Goal: Use online tool/utility: Use online tool/utility

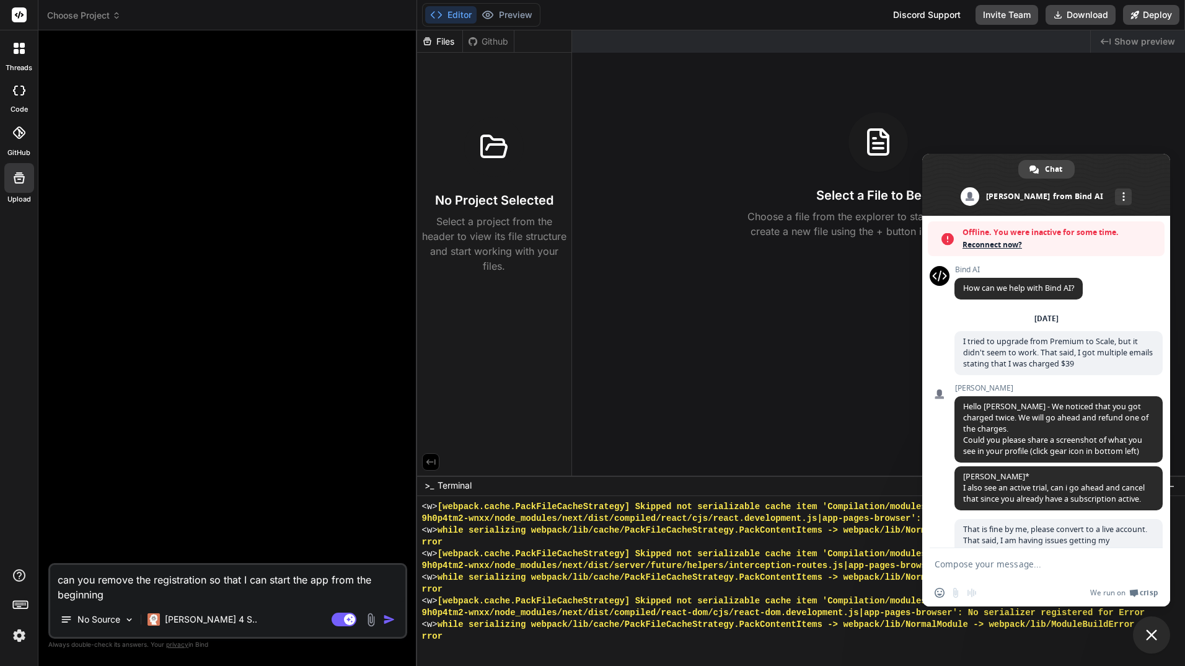
scroll to position [601, 0]
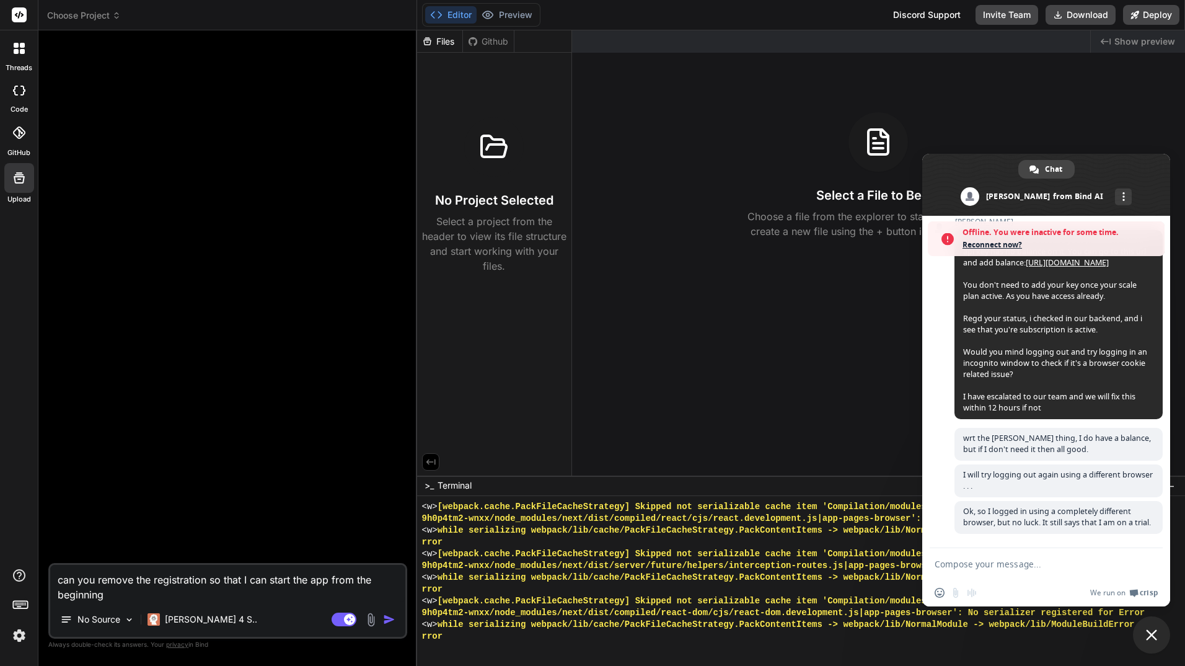
click at [996, 238] on span "Offline. You were inactive for some time." at bounding box center [1061, 232] width 196 height 12
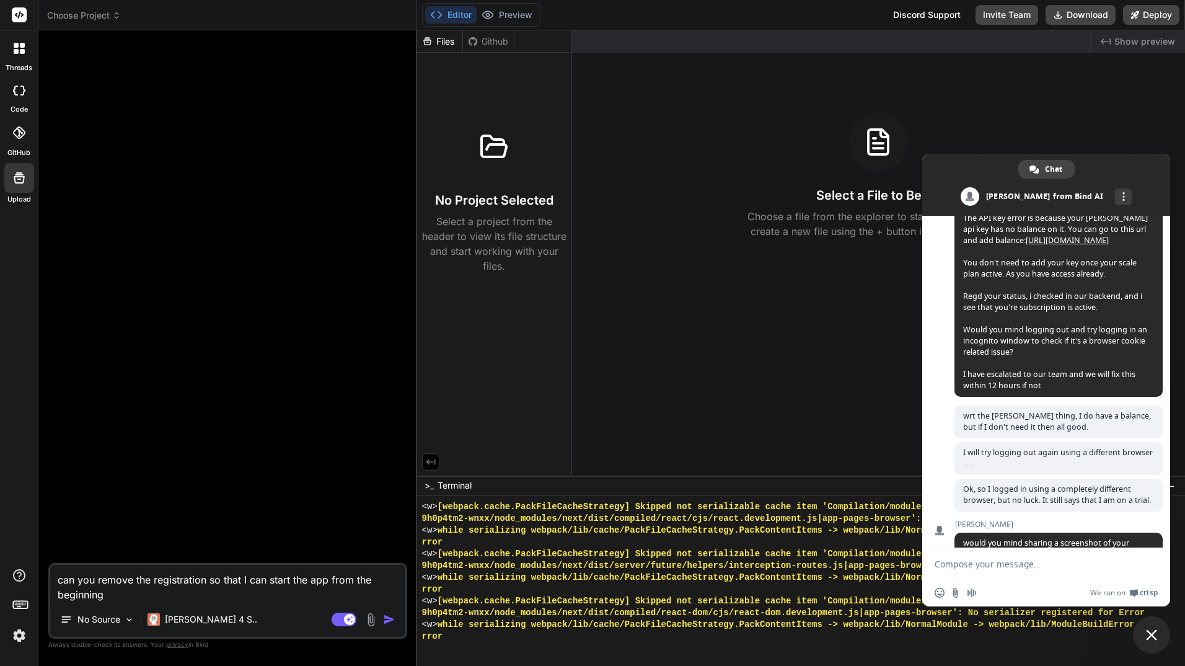
scroll to position [724, 0]
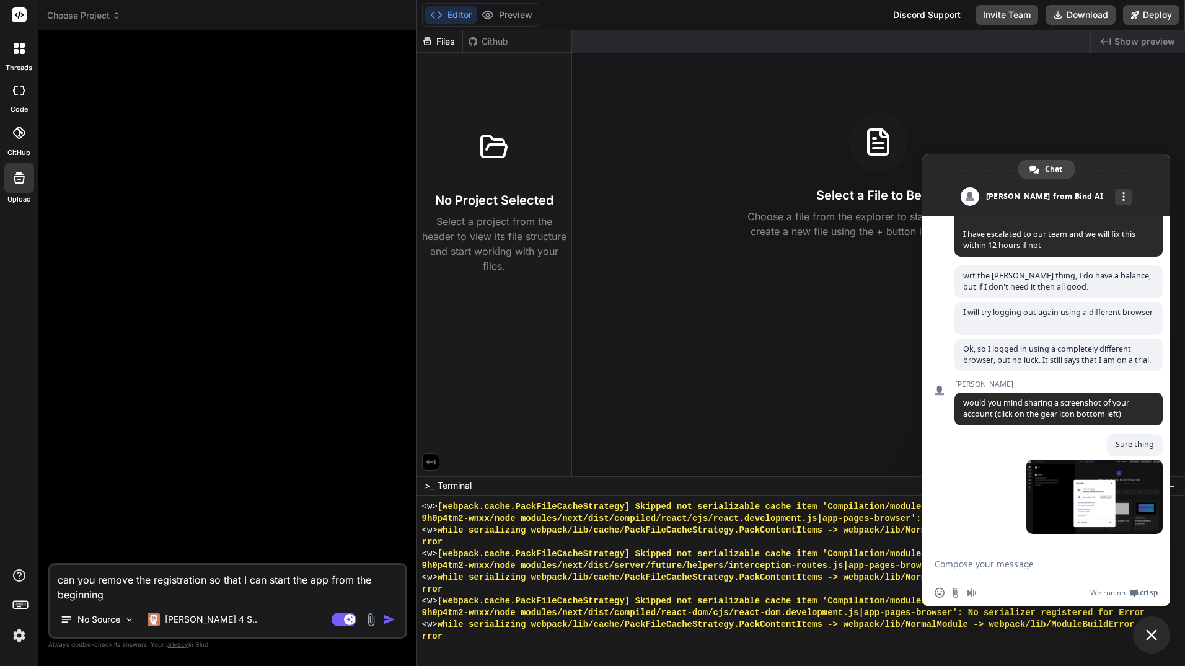
click at [17, 635] on img at bounding box center [19, 635] width 21 height 21
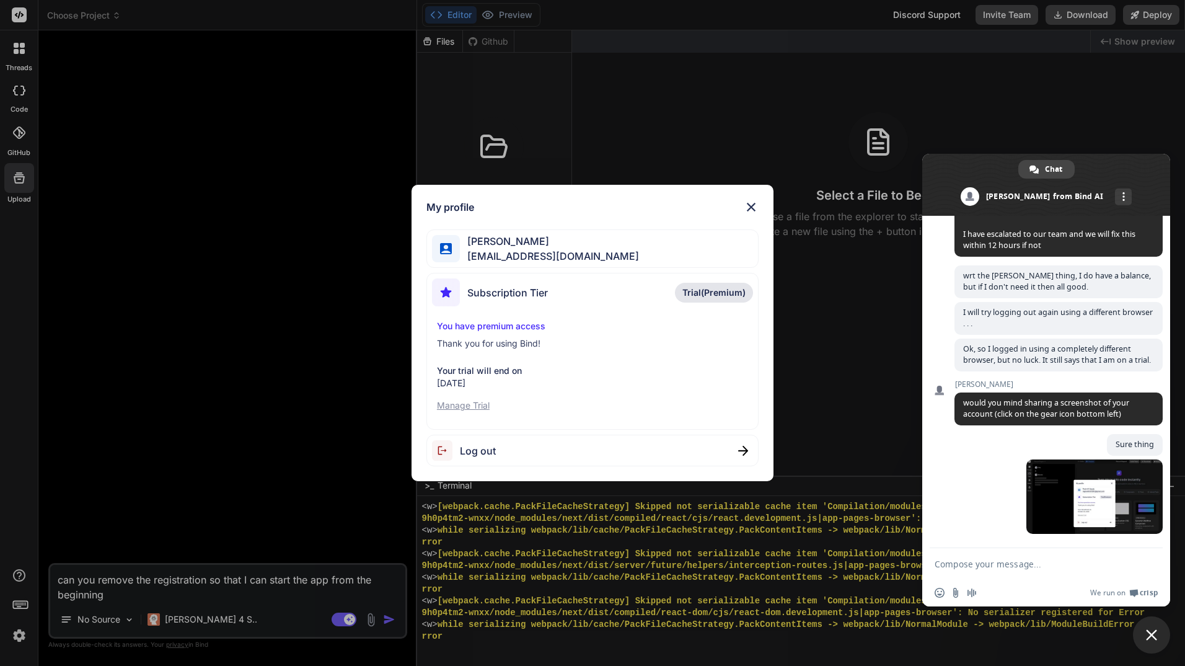
click at [731, 293] on span "Trial(Premium)" at bounding box center [714, 292] width 63 height 12
click at [694, 289] on span "Trial(Premium)" at bounding box center [714, 292] width 63 height 12
click at [512, 290] on span "Subscription Tier" at bounding box center [507, 292] width 81 height 15
click at [573, 251] on span "[EMAIL_ADDRESS][DOMAIN_NAME]" at bounding box center [549, 256] width 179 height 15
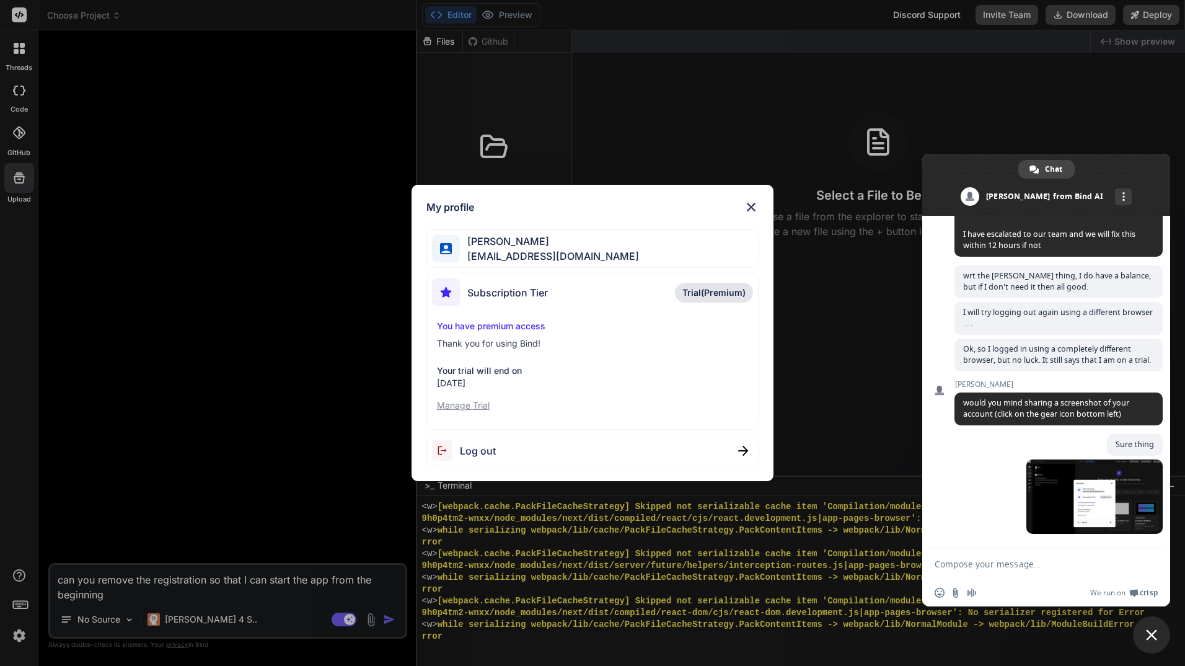
click at [753, 204] on img at bounding box center [751, 207] width 15 height 15
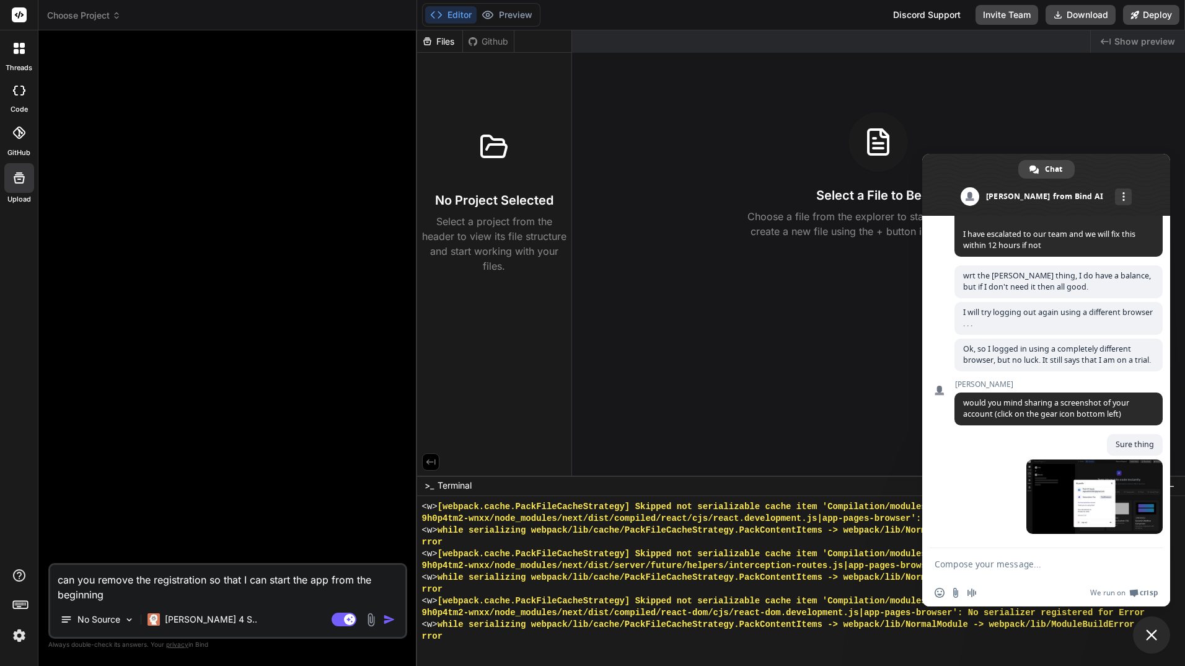
click at [115, 10] on span "Choose Project" at bounding box center [84, 15] width 74 height 12
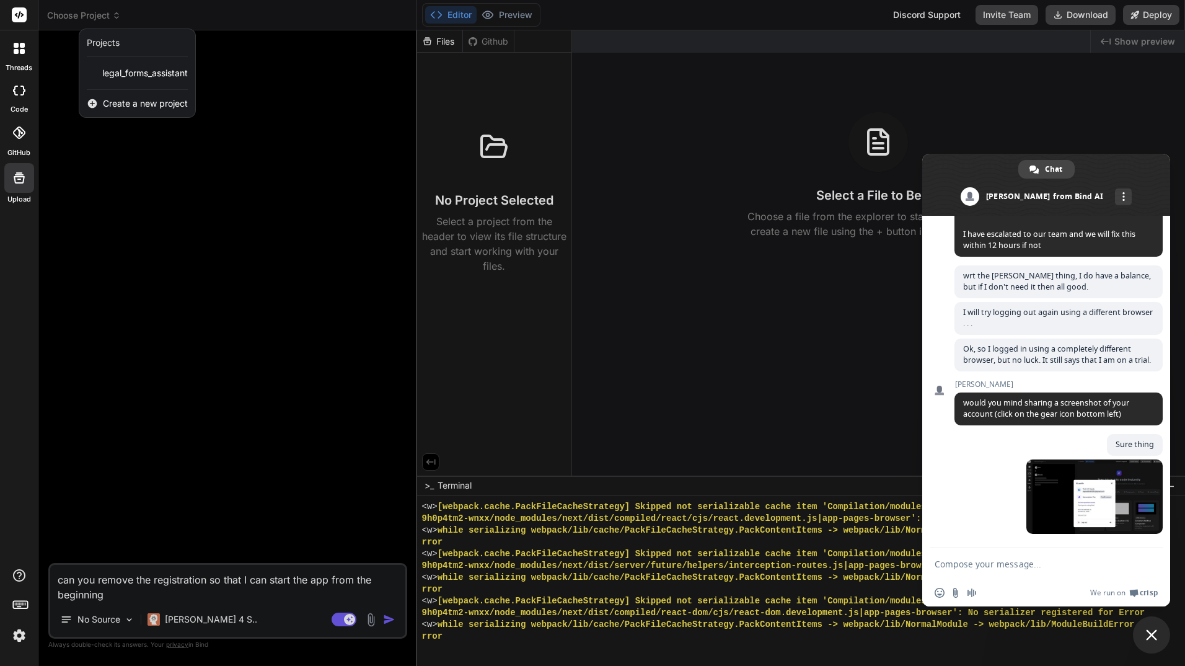
click at [21, 49] on icon at bounding box center [22, 51] width 5 height 5
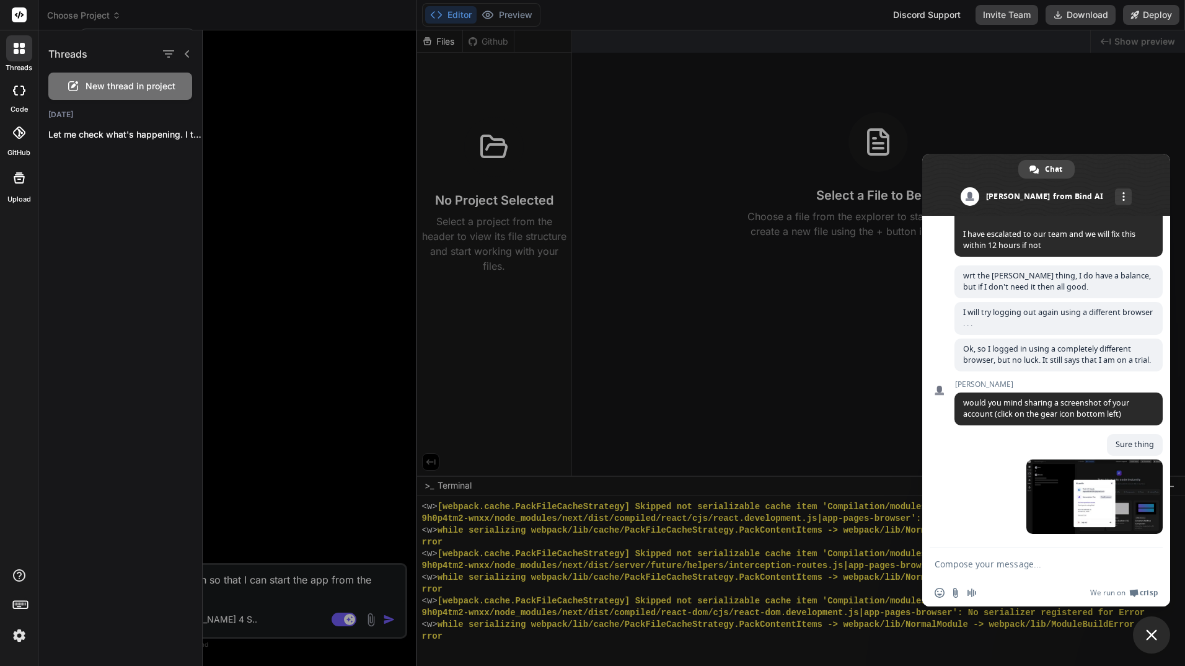
click at [143, 256] on div "Threads New thread in project [DATE] Let me check what's happening. I think..." at bounding box center [120, 347] width 164 height 635
click at [309, 254] on div at bounding box center [694, 347] width 983 height 635
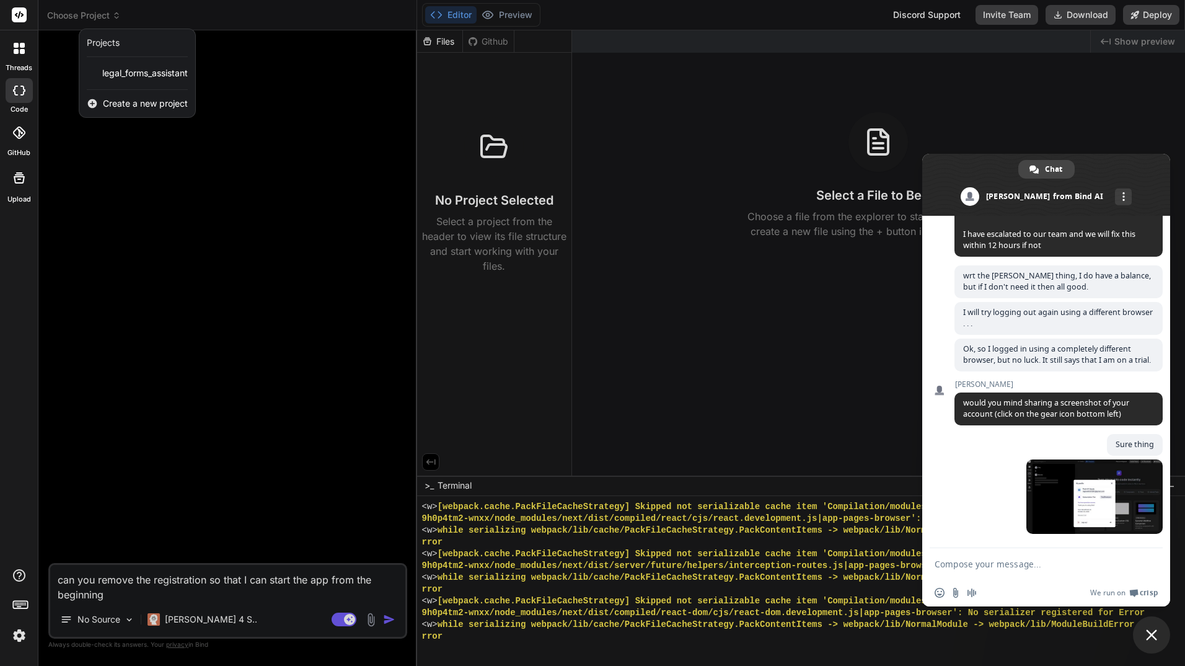
click at [188, 202] on div at bounding box center [592, 333] width 1185 height 666
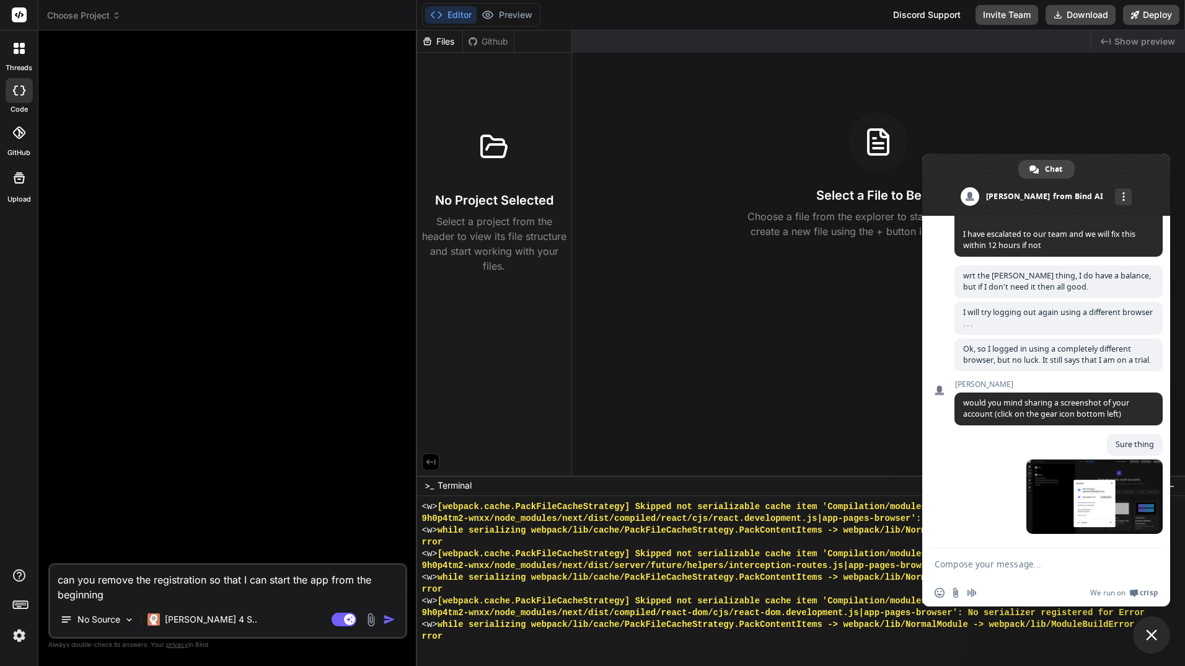
click at [19, 634] on img at bounding box center [19, 635] width 21 height 21
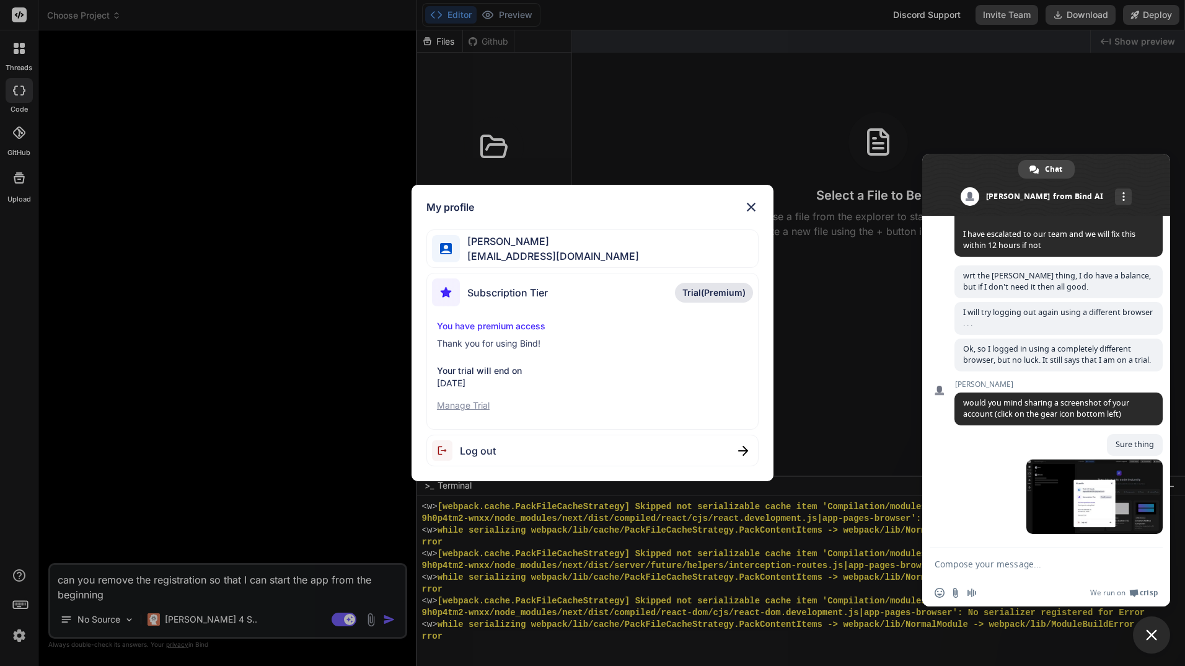
click at [103, 412] on div "My profile [PERSON_NAME] [EMAIL_ADDRESS][DOMAIN_NAME] Subscription Tier Trial(P…" at bounding box center [592, 333] width 1185 height 666
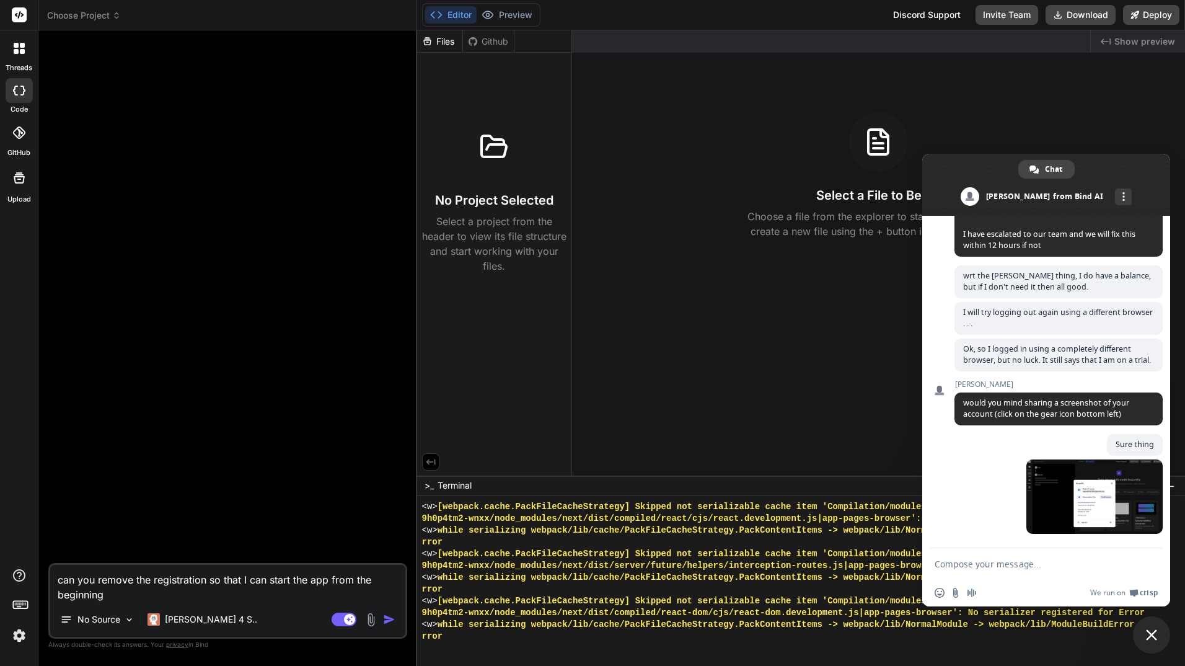
click at [20, 95] on icon at bounding box center [22, 91] width 5 height 10
click at [21, 94] on icon at bounding box center [22, 91] width 5 height 10
click at [450, 11] on button "Editor" at bounding box center [450, 14] width 51 height 17
click at [509, 11] on button "Preview" at bounding box center [507, 14] width 61 height 17
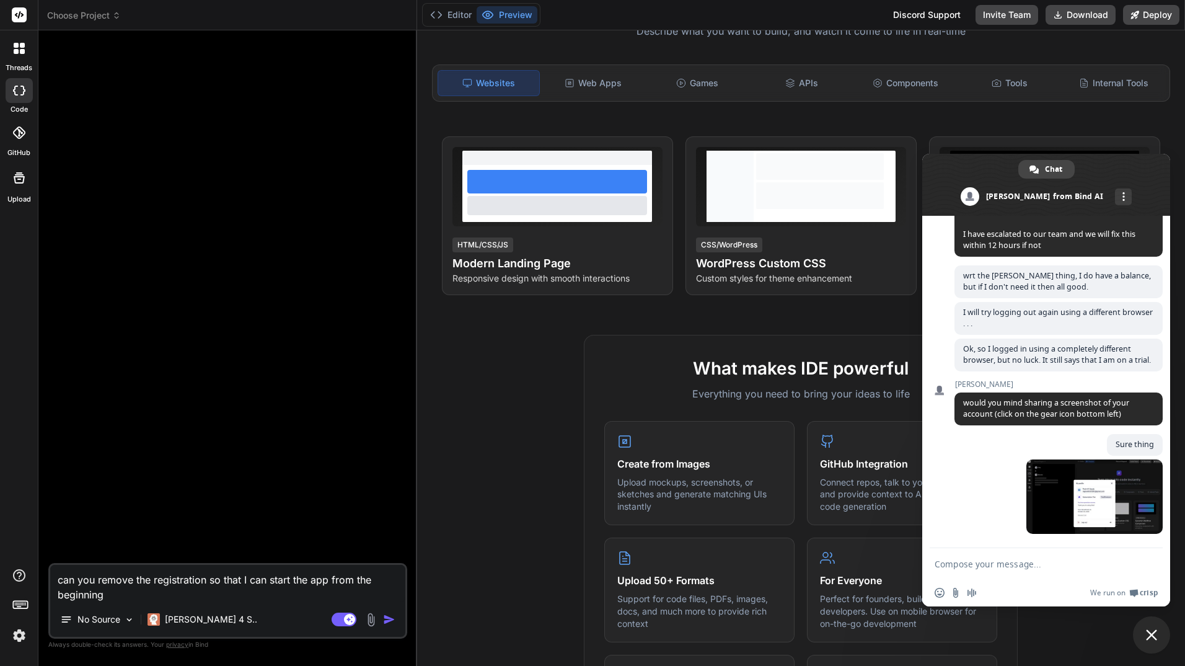
scroll to position [124, 0]
click at [786, 79] on icon at bounding box center [791, 82] width 10 height 10
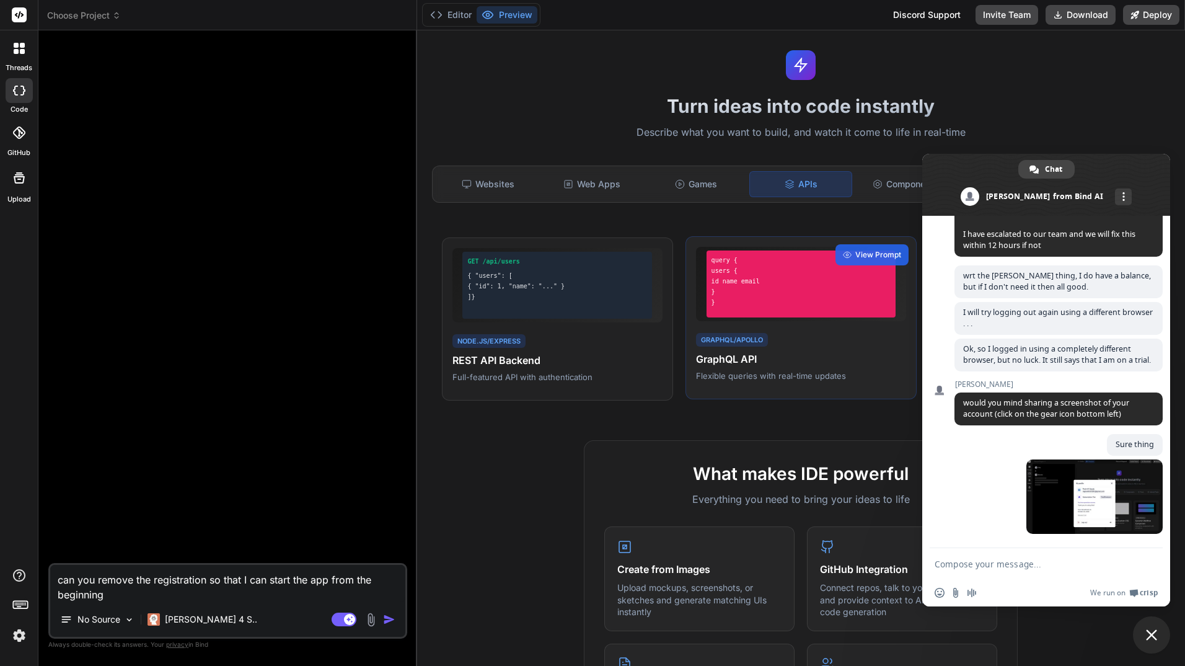
scroll to position [62, 0]
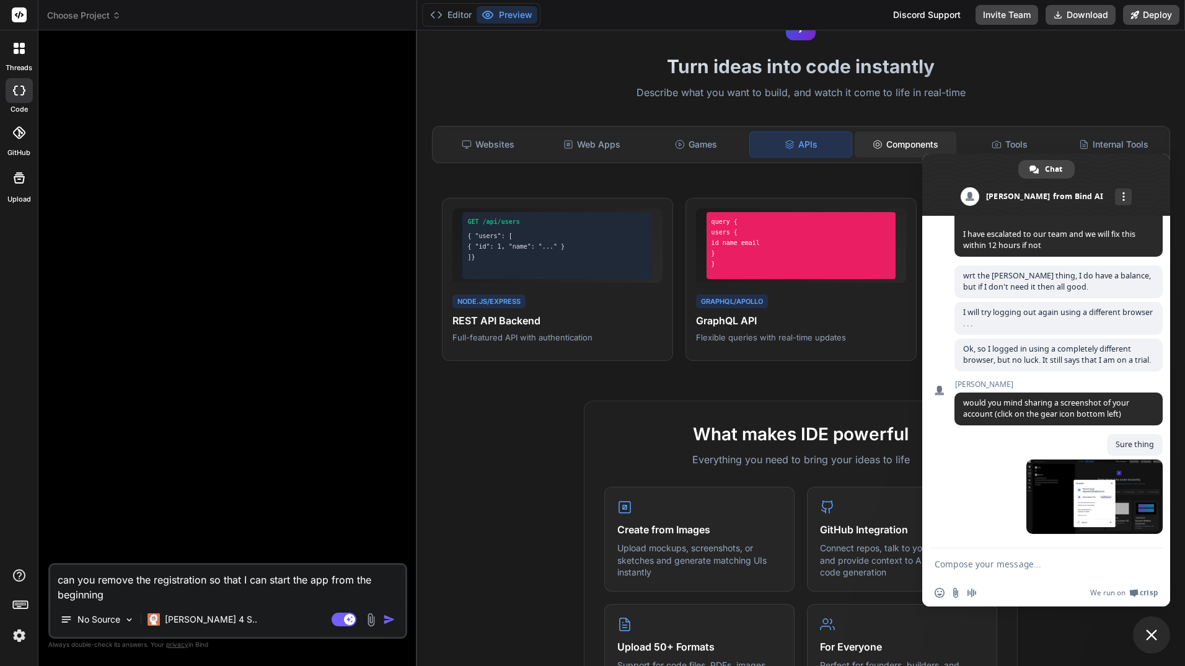
click at [923, 141] on div "Components" at bounding box center [906, 144] width 102 height 26
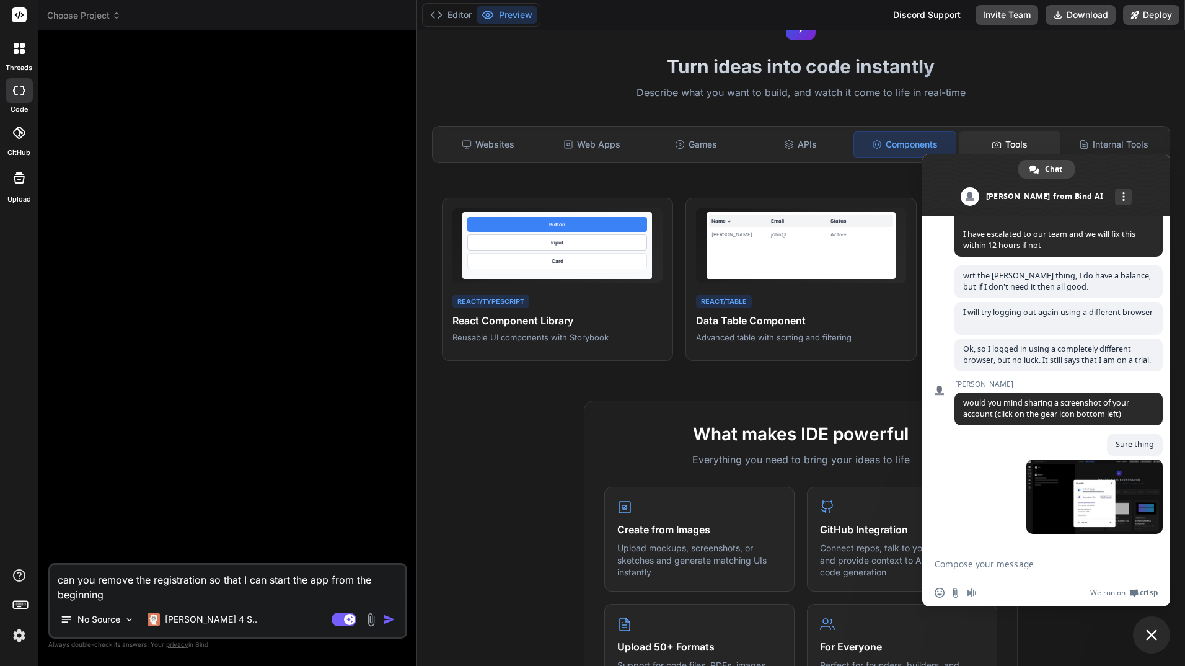
click at [1003, 134] on div "Tools" at bounding box center [1010, 144] width 102 height 26
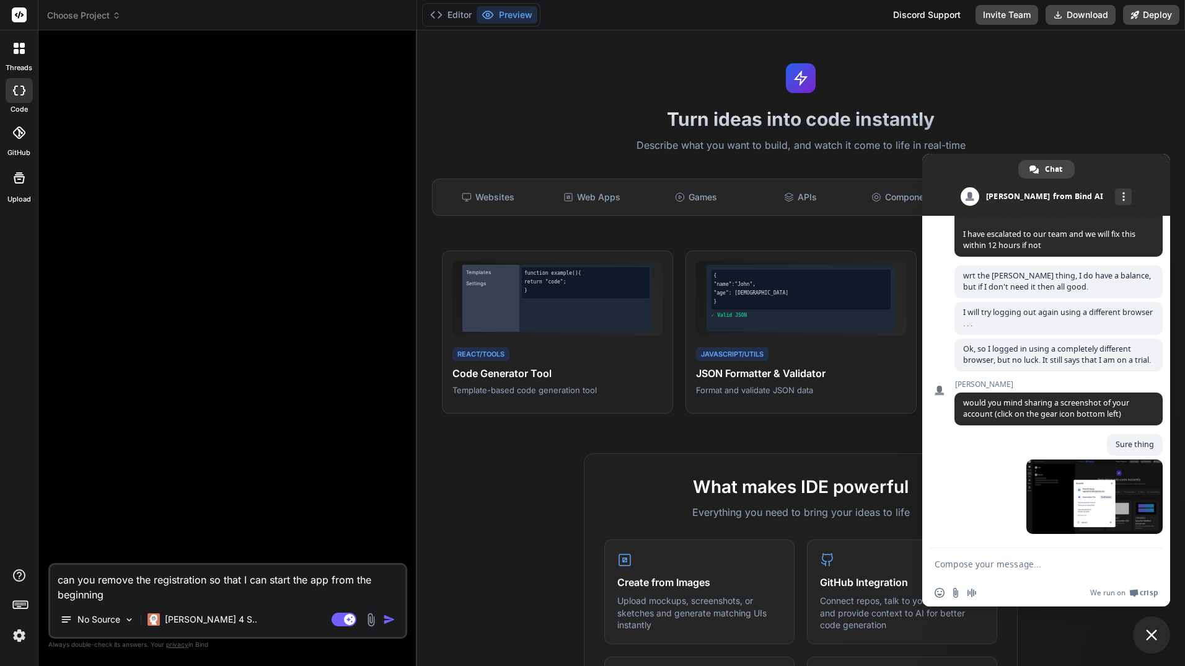
scroll to position [0, 0]
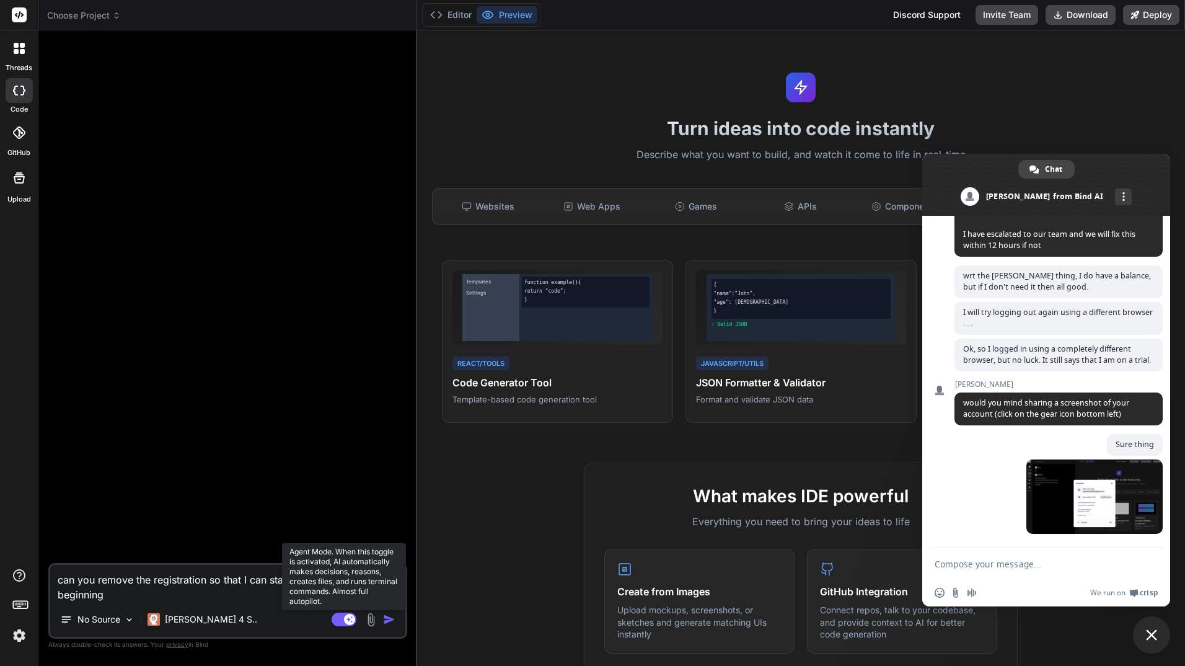
click at [339, 618] on rect at bounding box center [344, 620] width 25 height 14
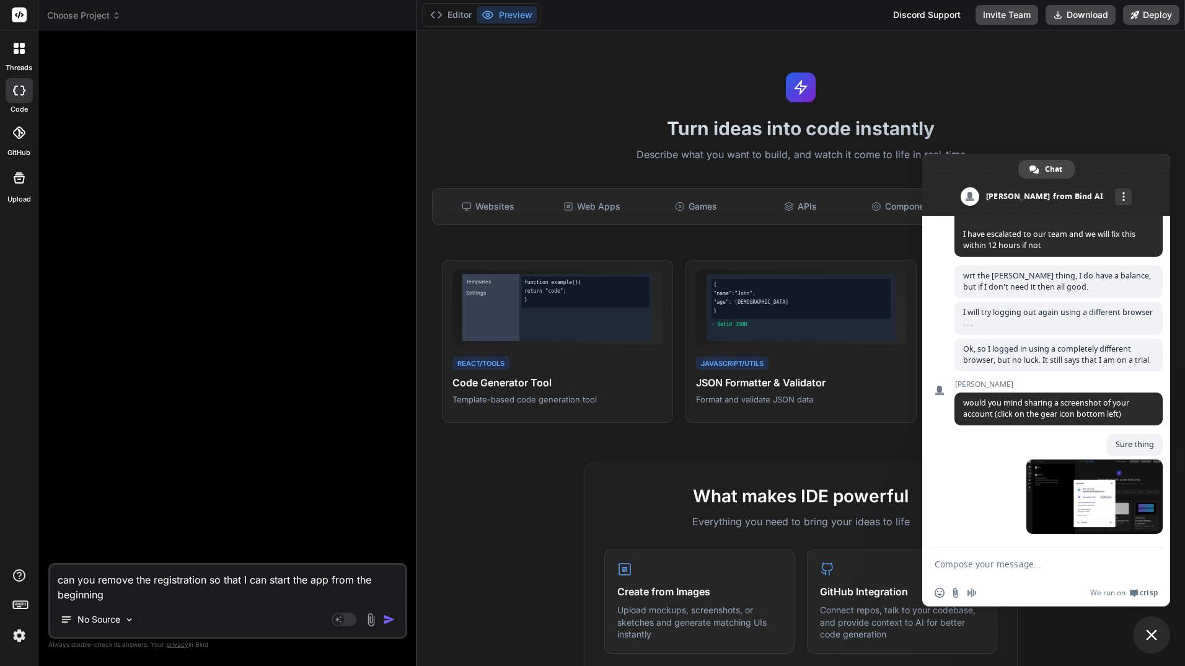
click at [102, 14] on span "Choose Project" at bounding box center [84, 15] width 74 height 12
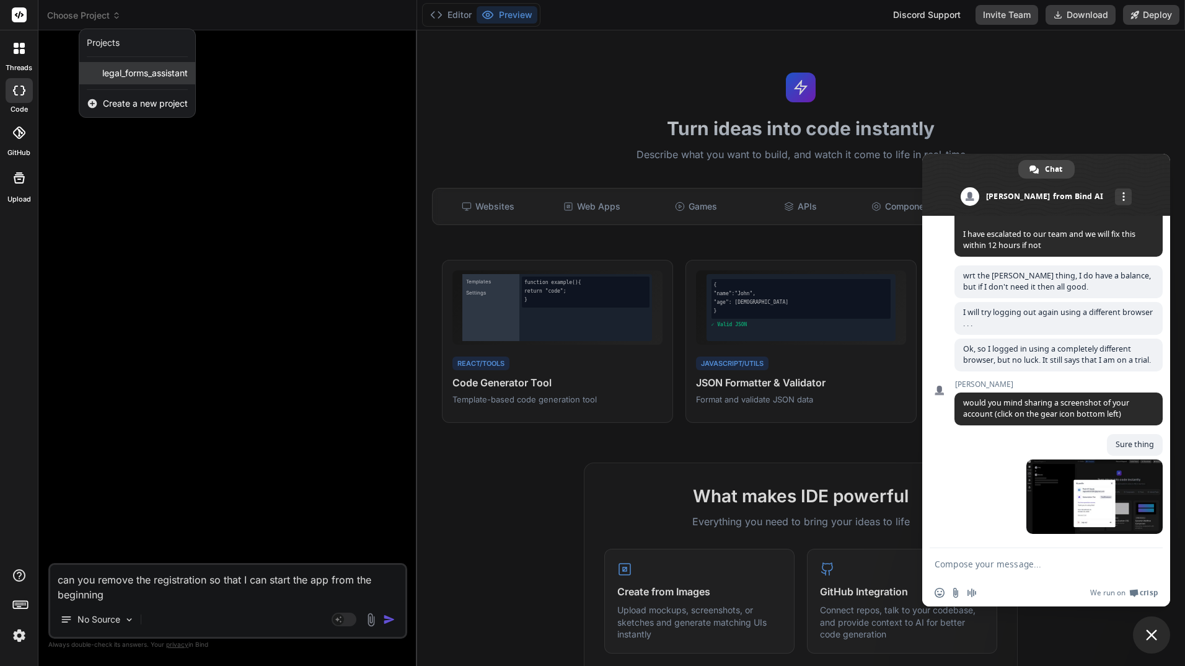
click at [137, 76] on span "legal_forms_assistant" at bounding box center [145, 73] width 86 height 12
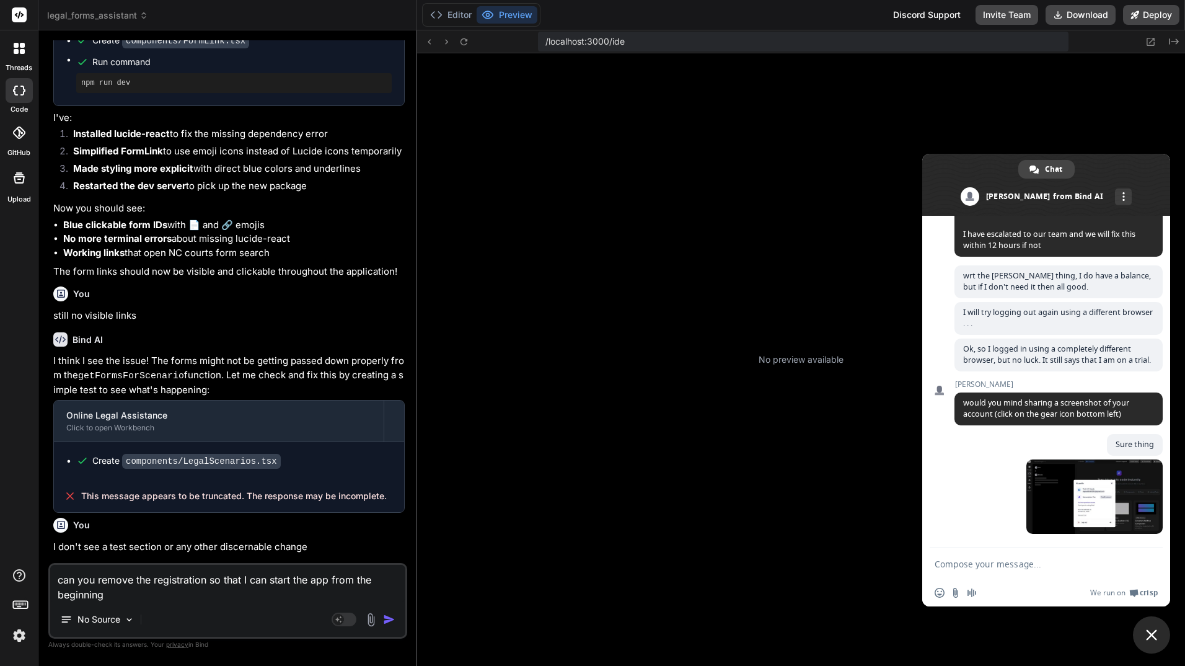
scroll to position [4900, 0]
click at [19, 631] on img at bounding box center [19, 635] width 21 height 21
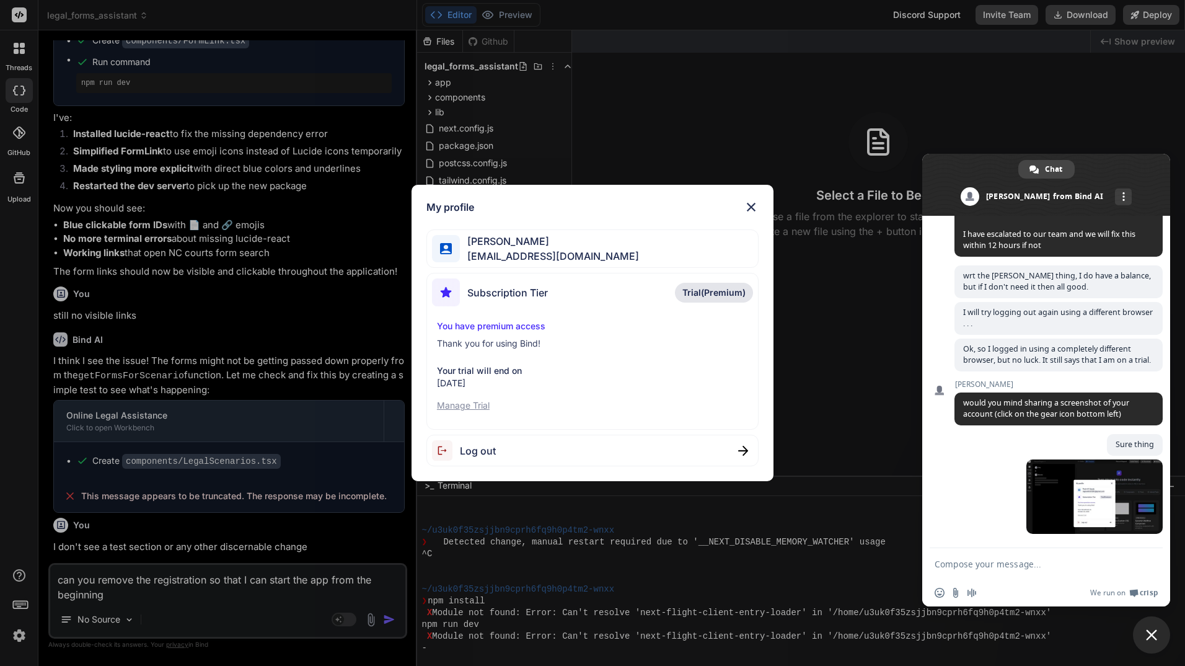
click at [751, 210] on img at bounding box center [751, 207] width 15 height 15
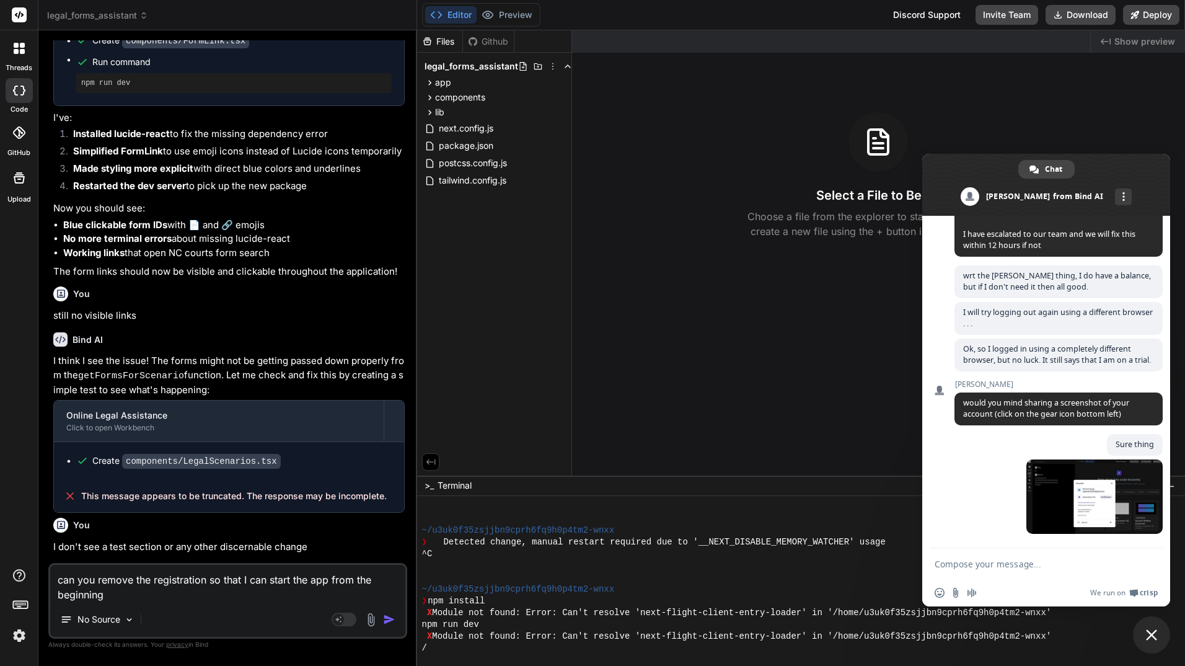
click at [375, 619] on img at bounding box center [371, 620] width 14 height 14
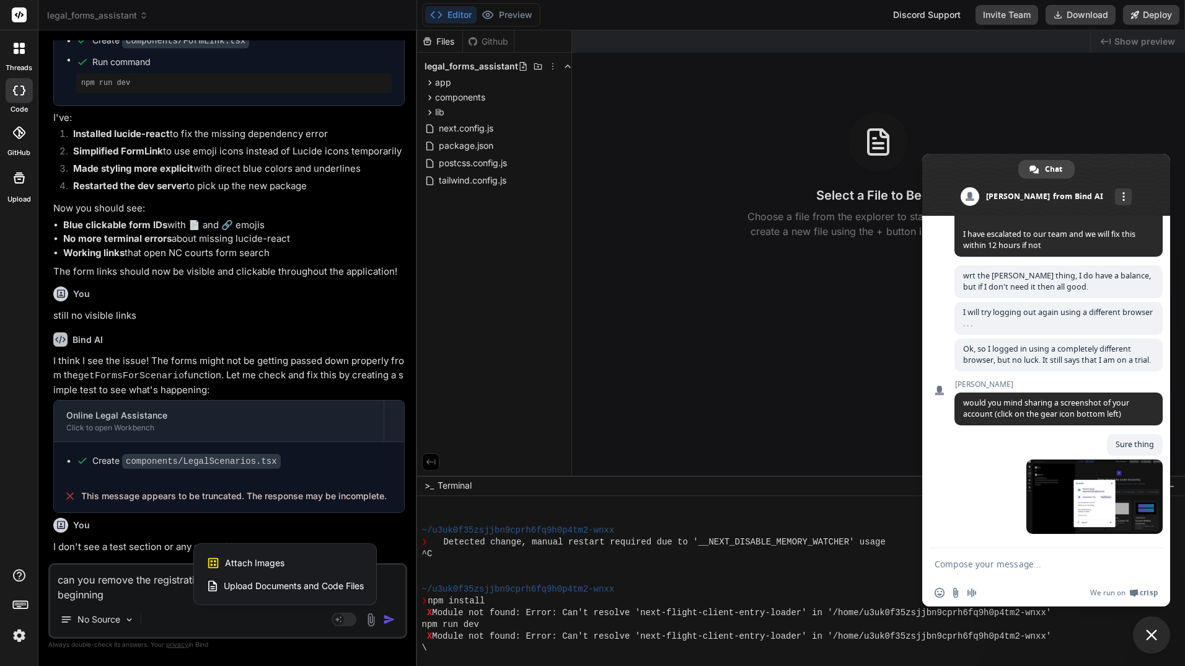
click at [292, 621] on div at bounding box center [592, 333] width 1185 height 666
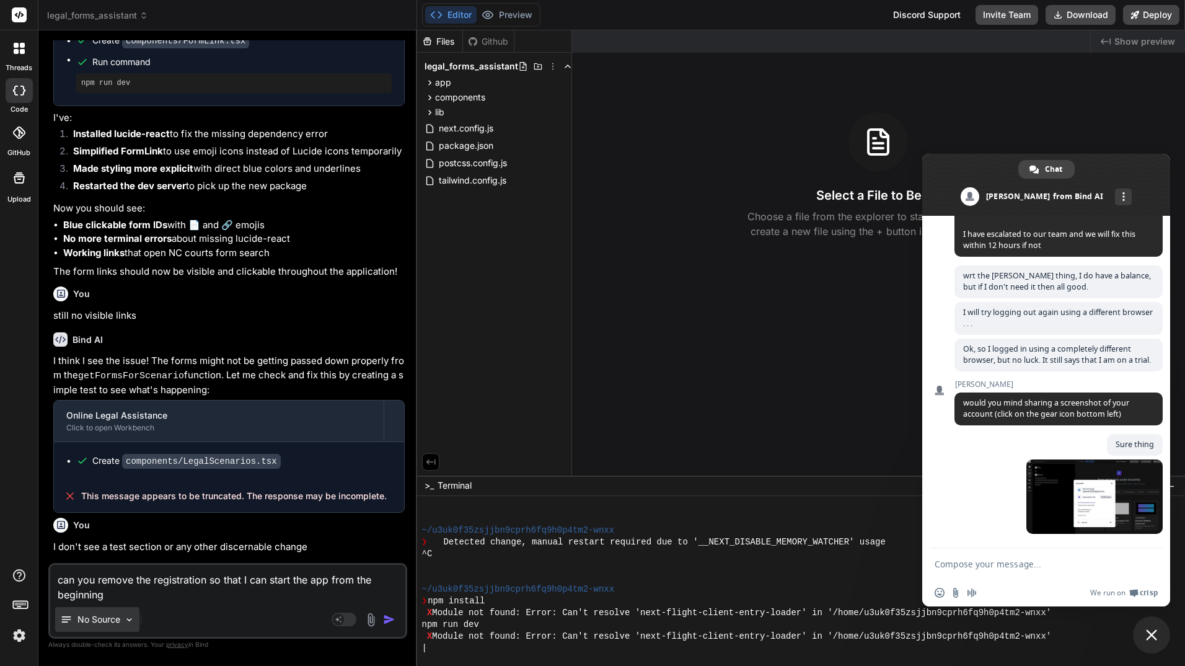
click at [125, 622] on img at bounding box center [129, 619] width 11 height 11
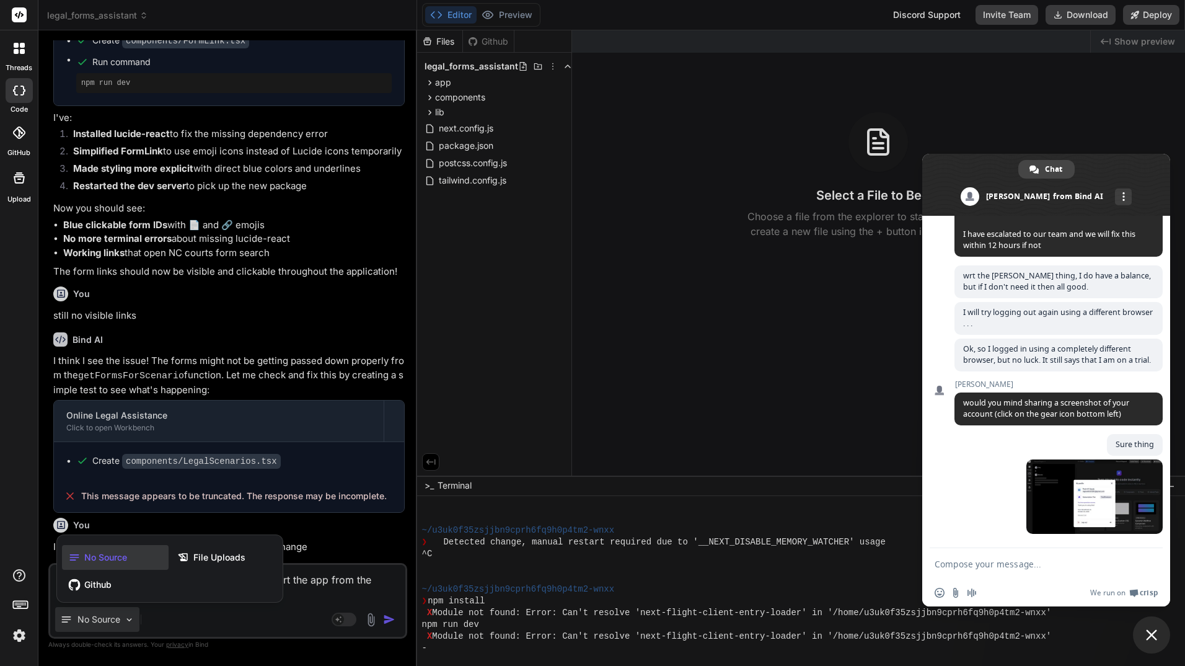
click at [125, 622] on div at bounding box center [592, 333] width 1185 height 666
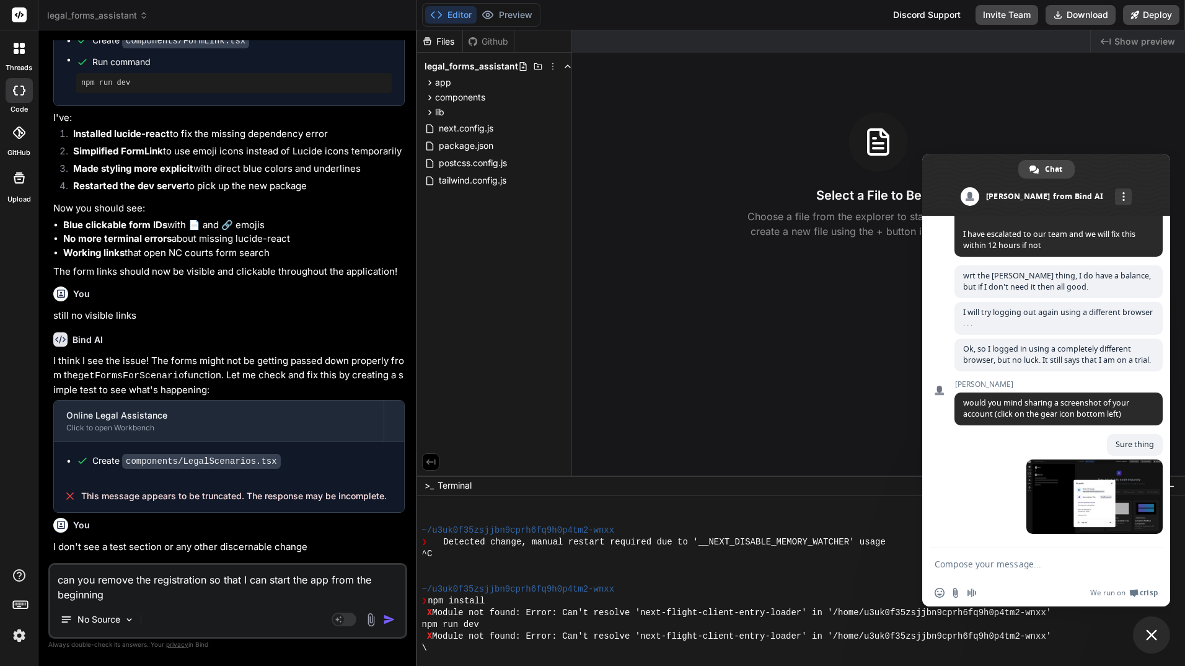
click at [389, 617] on img "button" at bounding box center [389, 619] width 12 height 12
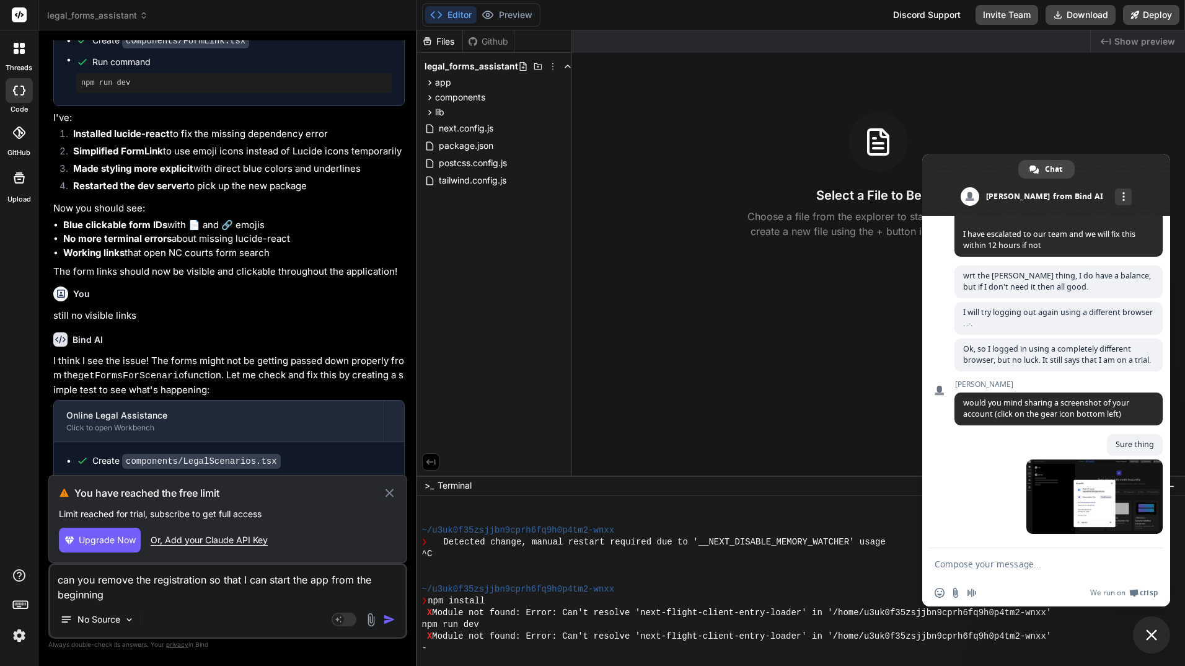
click at [250, 540] on div "Or, Add your Claude API Key" at bounding box center [209, 540] width 117 height 12
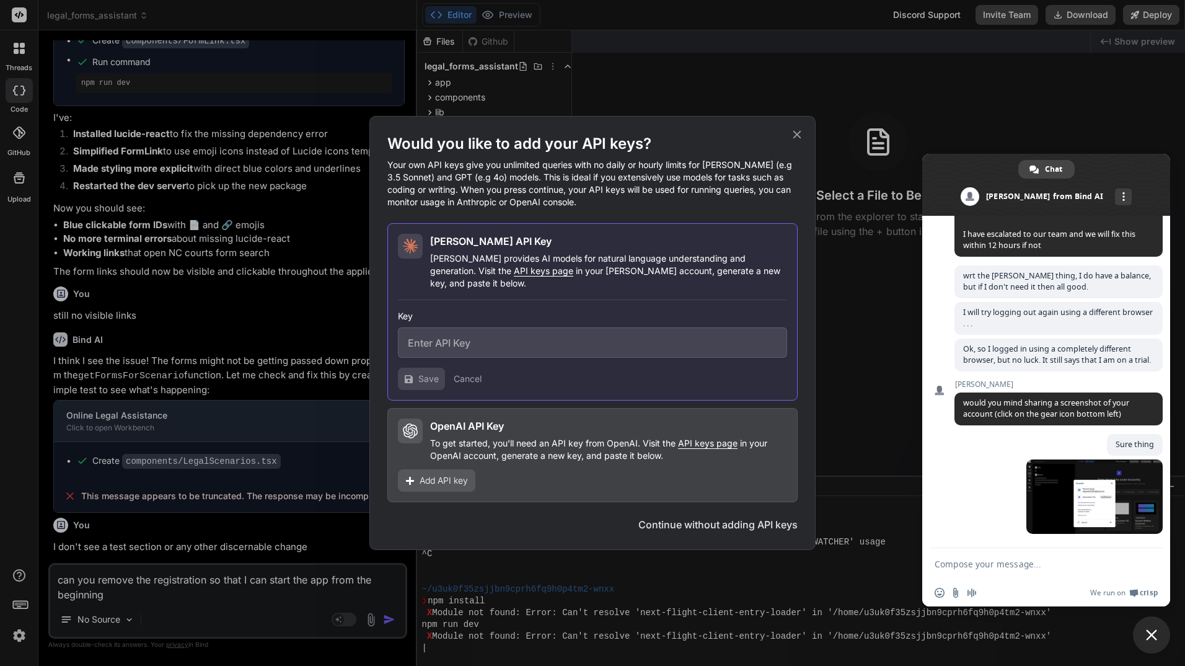
type textarea "x"
click at [800, 140] on icon at bounding box center [797, 135] width 14 height 14
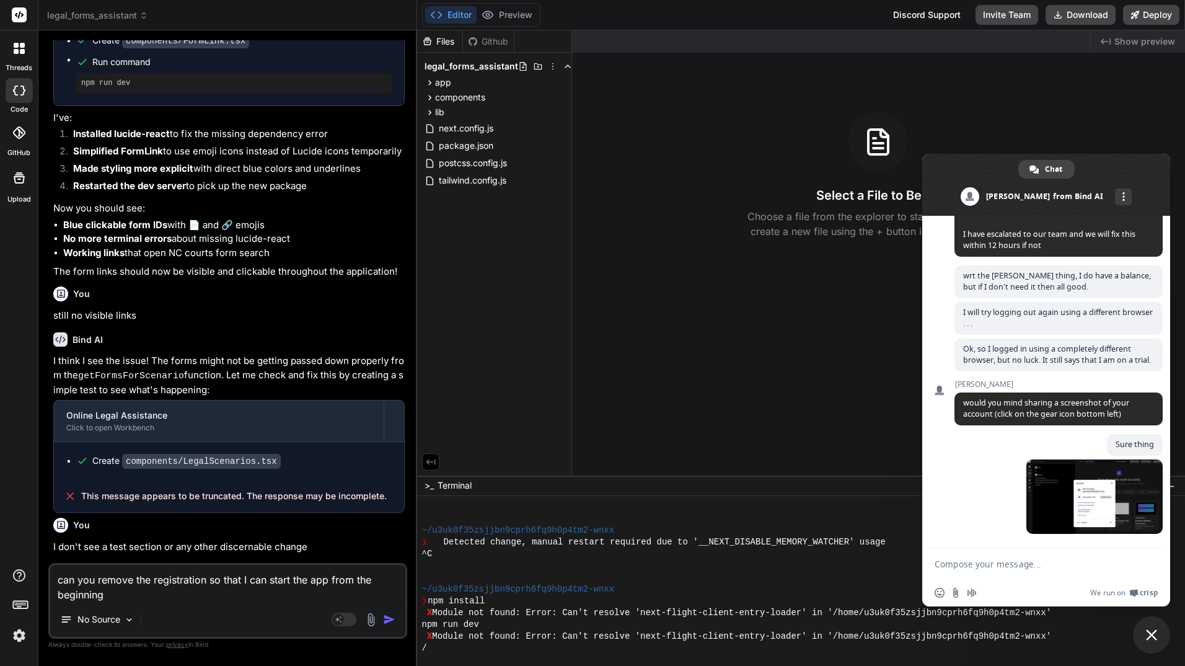
drag, startPoint x: 216, startPoint y: 600, endPoint x: 27, endPoint y: 575, distance: 191.3
click at [27, 575] on div "threads code GitHub Upload legal_forms_assistant Created with Pixso. Bind AI We…" at bounding box center [592, 333] width 1185 height 666
type textarea "x"
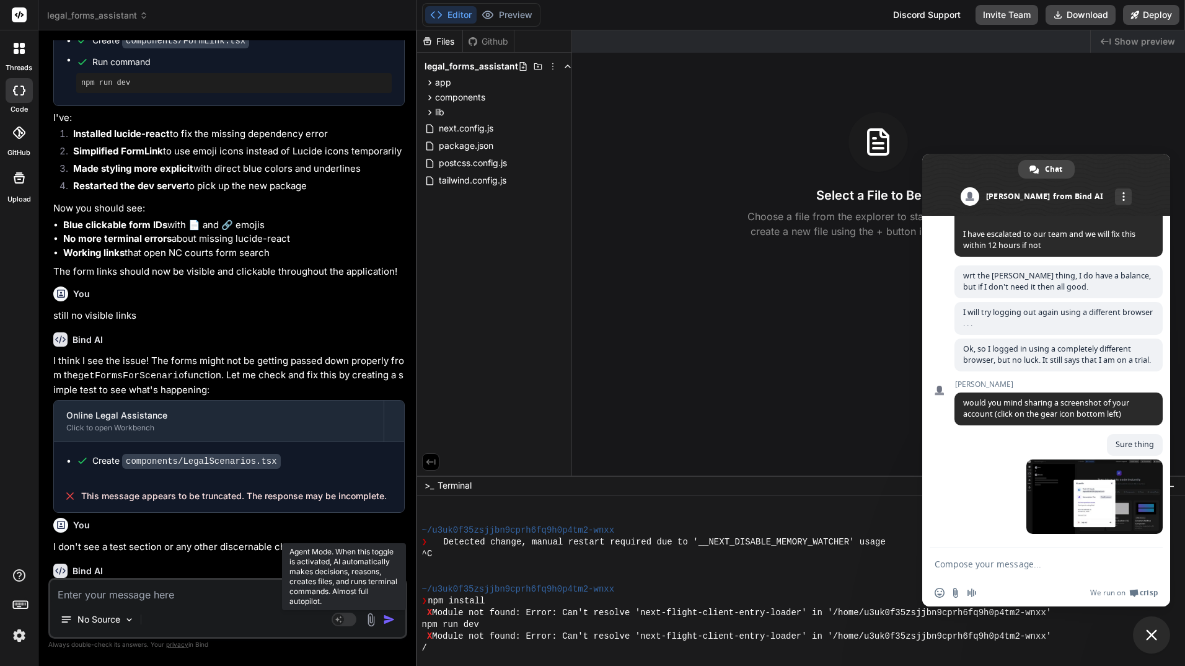
click at [339, 619] on icon at bounding box center [338, 619] width 6 height 6
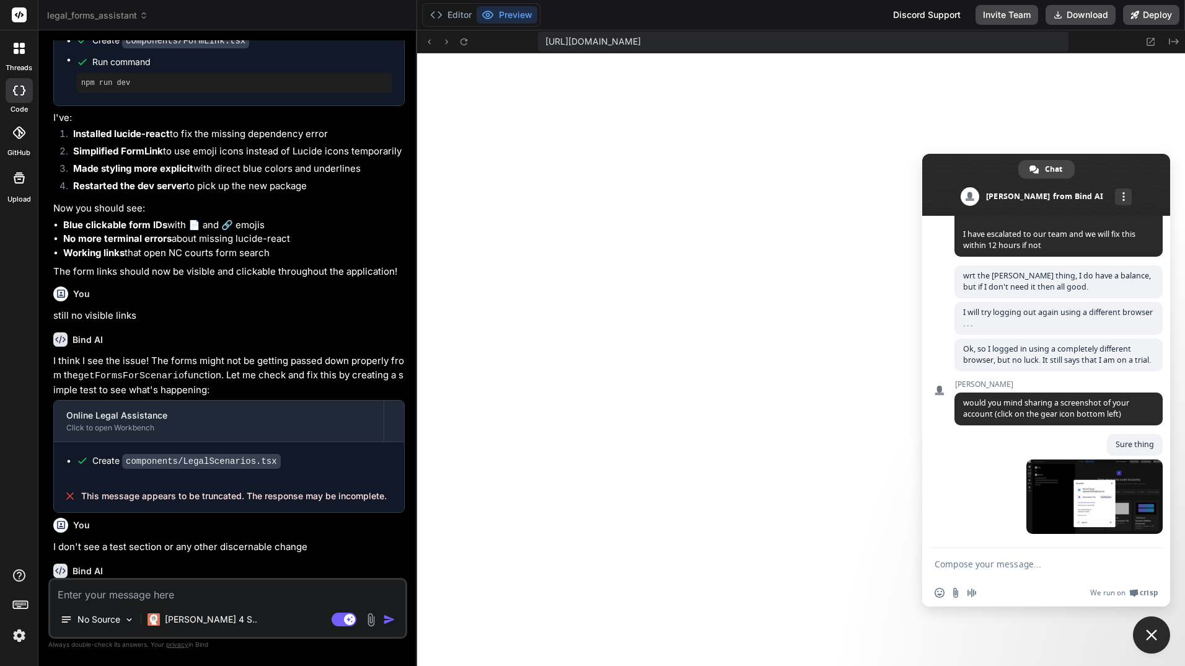
scroll to position [5407, 0]
click at [459, 12] on button "Editor" at bounding box center [450, 14] width 51 height 17
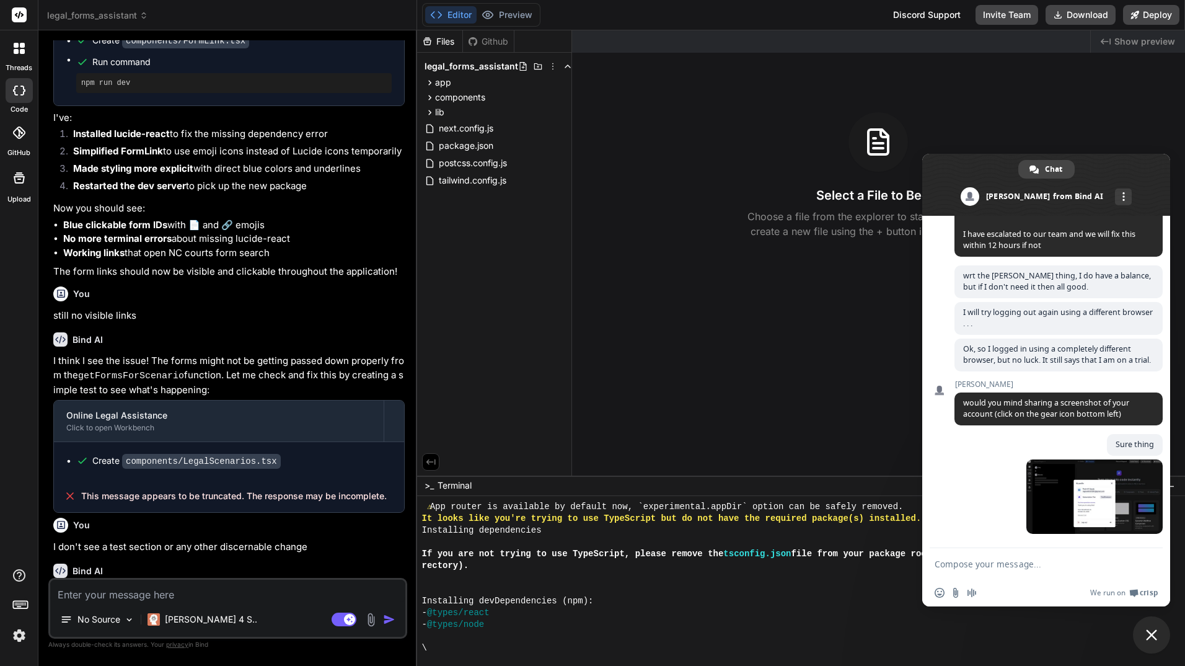
type textarea "x"
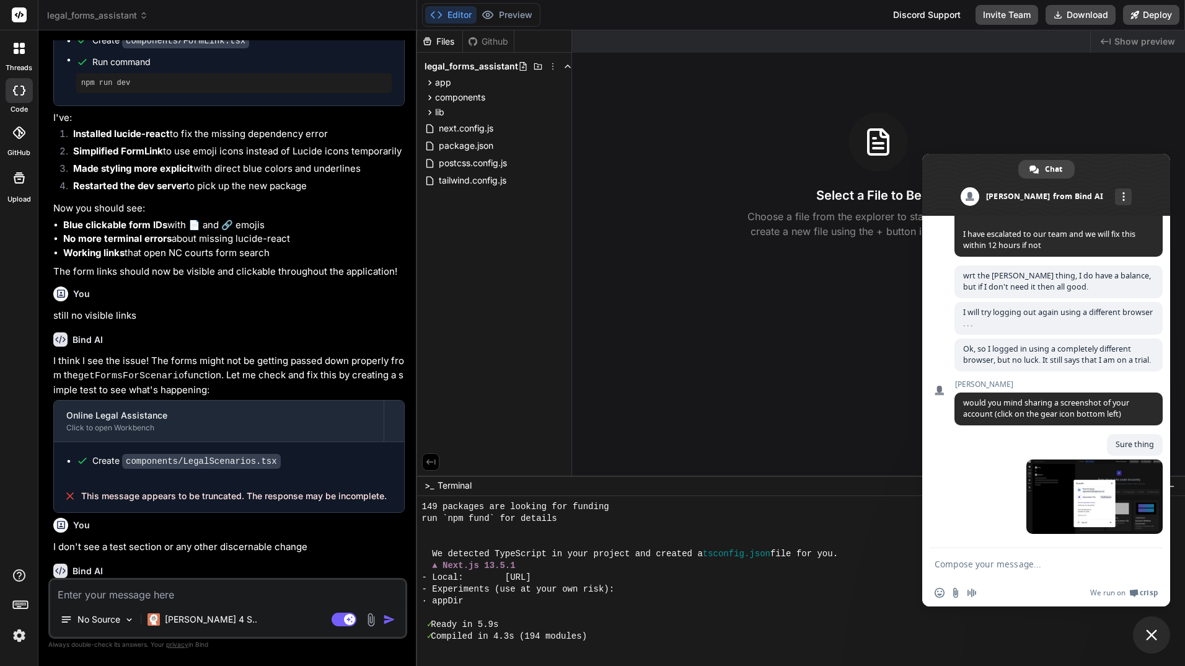
scroll to position [5595, 0]
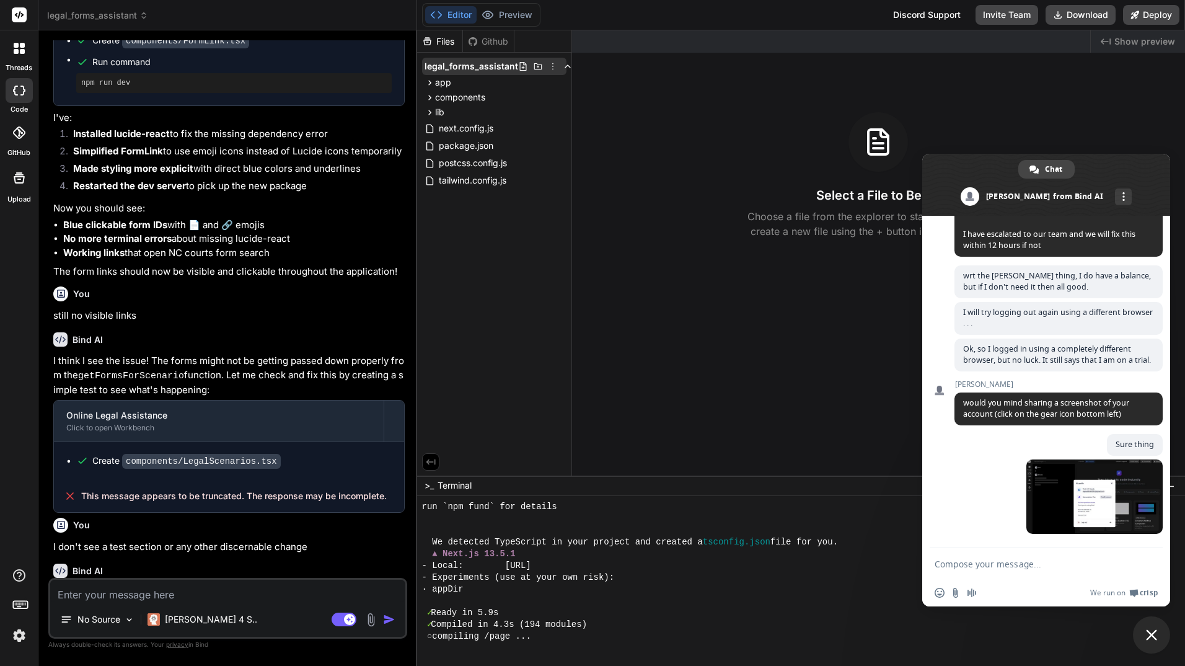
click at [551, 65] on icon at bounding box center [553, 66] width 10 height 10
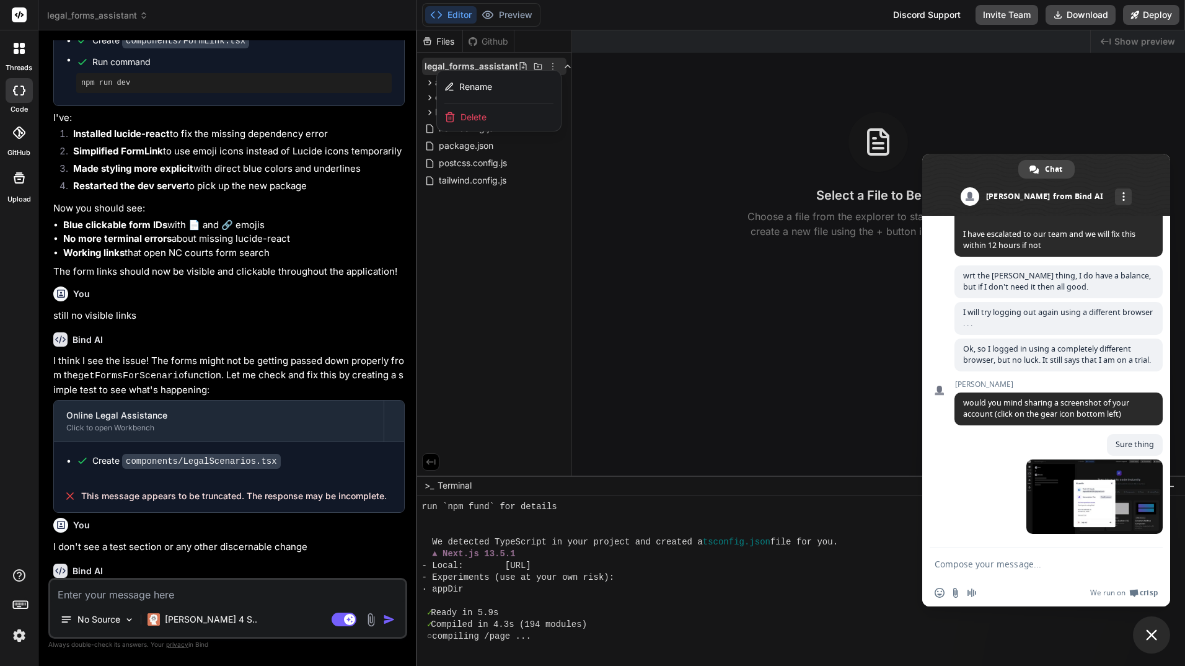
click at [549, 65] on div at bounding box center [801, 347] width 769 height 635
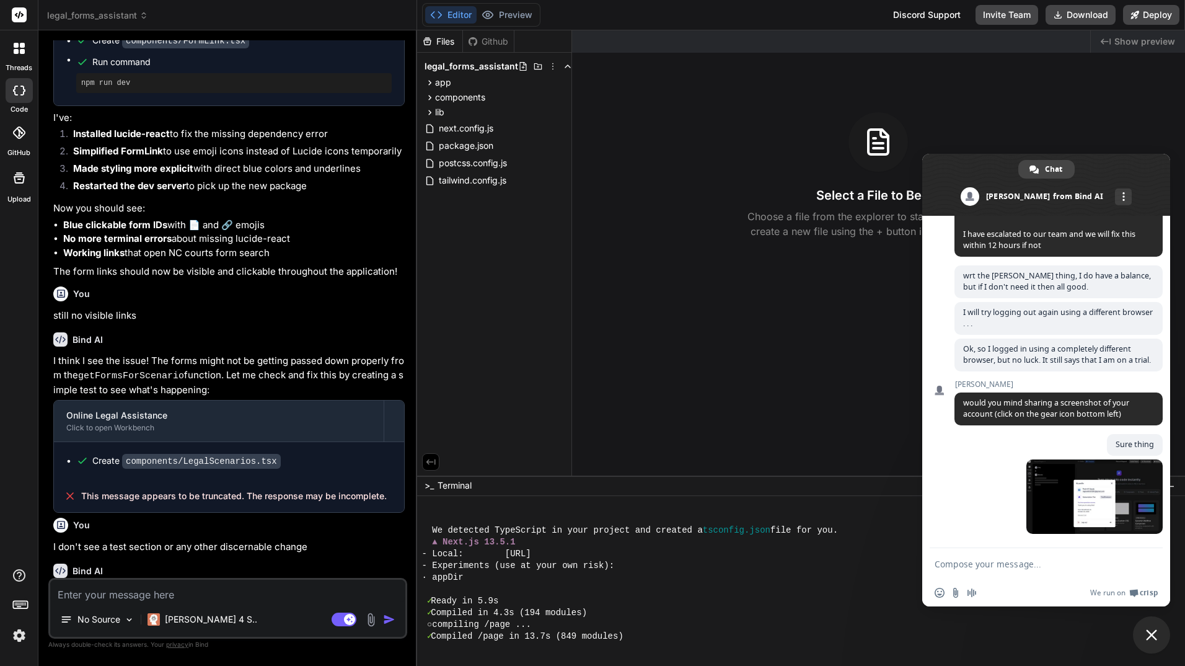
scroll to position [5619, 0]
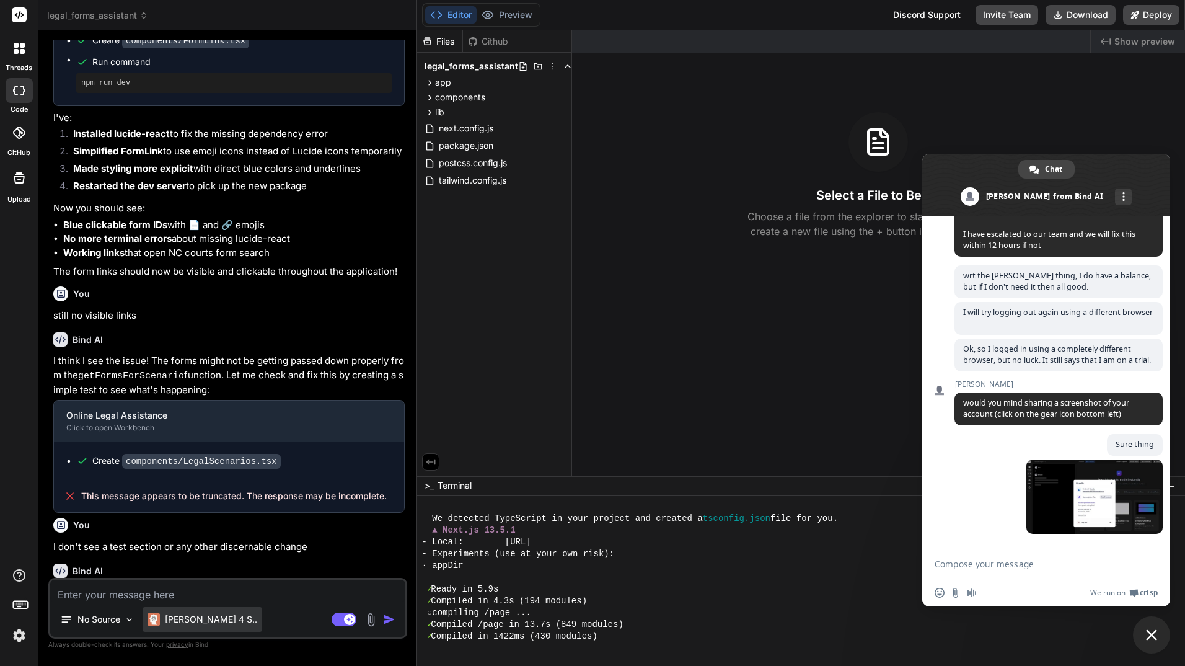
drag, startPoint x: 180, startPoint y: 619, endPoint x: 156, endPoint y: 621, distance: 23.6
click at [156, 621] on img at bounding box center [154, 619] width 12 height 12
click at [213, 619] on p "[PERSON_NAME] 4 S.." at bounding box center [211, 619] width 92 height 12
click at [221, 614] on div "No Source [PERSON_NAME] 4 S.." at bounding box center [227, 622] width 355 height 30
click at [237, 614] on div "No Source [PERSON_NAME] 4 S.." at bounding box center [227, 622] width 355 height 30
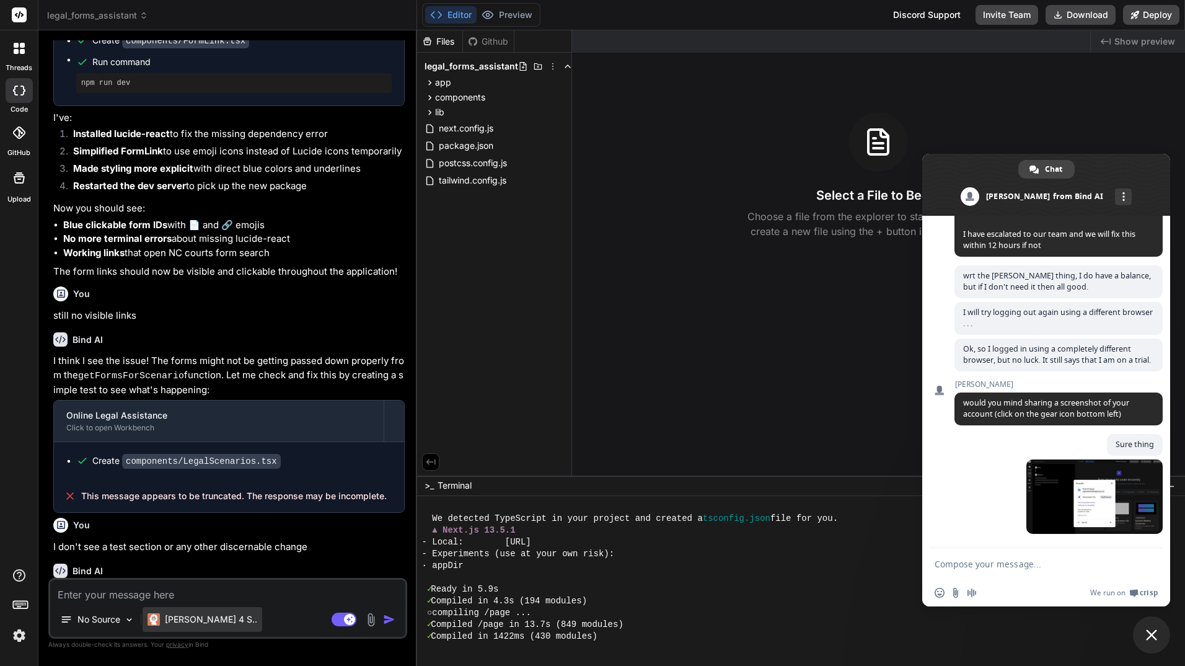
drag, startPoint x: 236, startPoint y: 613, endPoint x: 188, endPoint y: 617, distance: 47.9
drag, startPoint x: 188, startPoint y: 617, endPoint x: 170, endPoint y: 617, distance: 17.4
click at [170, 617] on p "[PERSON_NAME] 4 S.." at bounding box center [211, 619] width 92 height 12
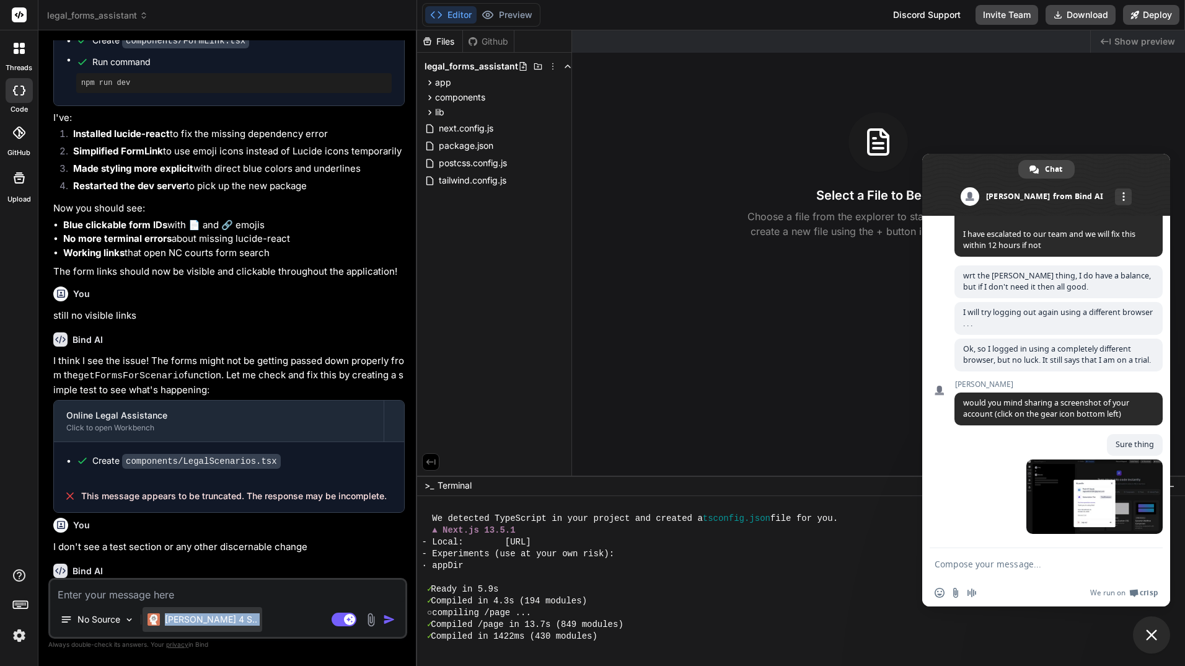
click at [167, 617] on p "[PERSON_NAME] 4 S.." at bounding box center [211, 619] width 92 height 12
click at [210, 620] on p "[PERSON_NAME] 4 S.." at bounding box center [211, 619] width 92 height 12
drag, startPoint x: 161, startPoint y: 618, endPoint x: 157, endPoint y: 624, distance: 7.6
click at [157, 624] on div "[PERSON_NAME] 4 S.." at bounding box center [203, 619] width 110 height 12
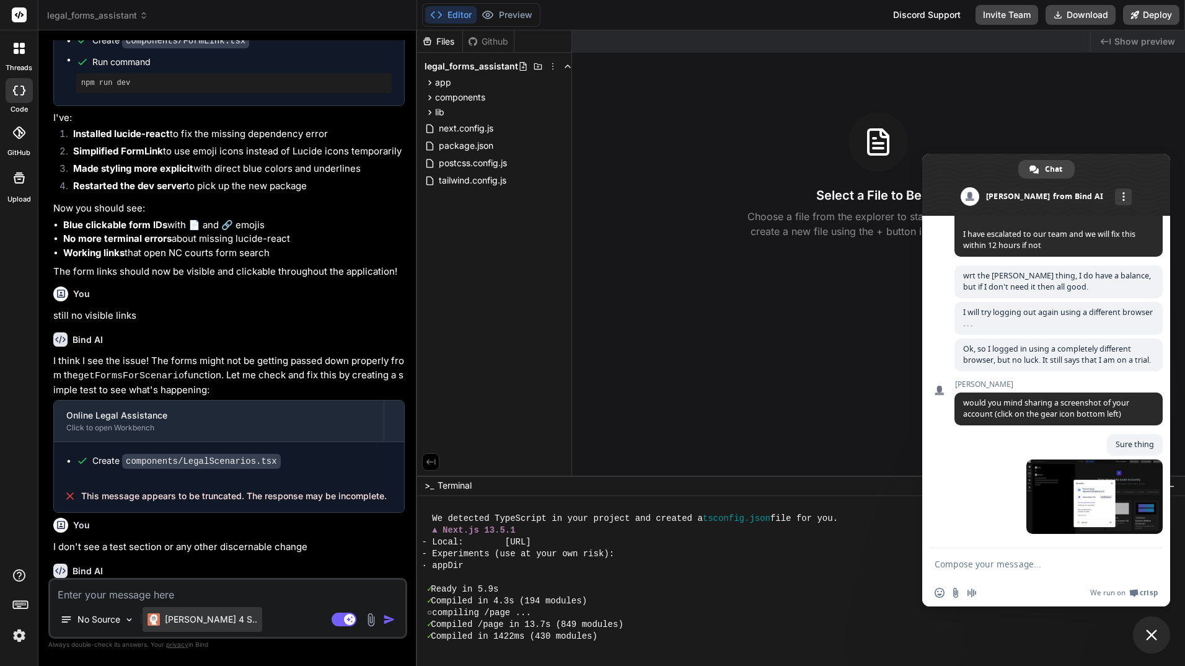
click at [157, 622] on img at bounding box center [154, 619] width 12 height 12
click at [141, 622] on div at bounding box center [141, 619] width 1 height 10
click at [150, 618] on img at bounding box center [154, 619] width 12 height 12
click at [196, 619] on p "[PERSON_NAME] 4 S.." at bounding box center [211, 619] width 92 height 12
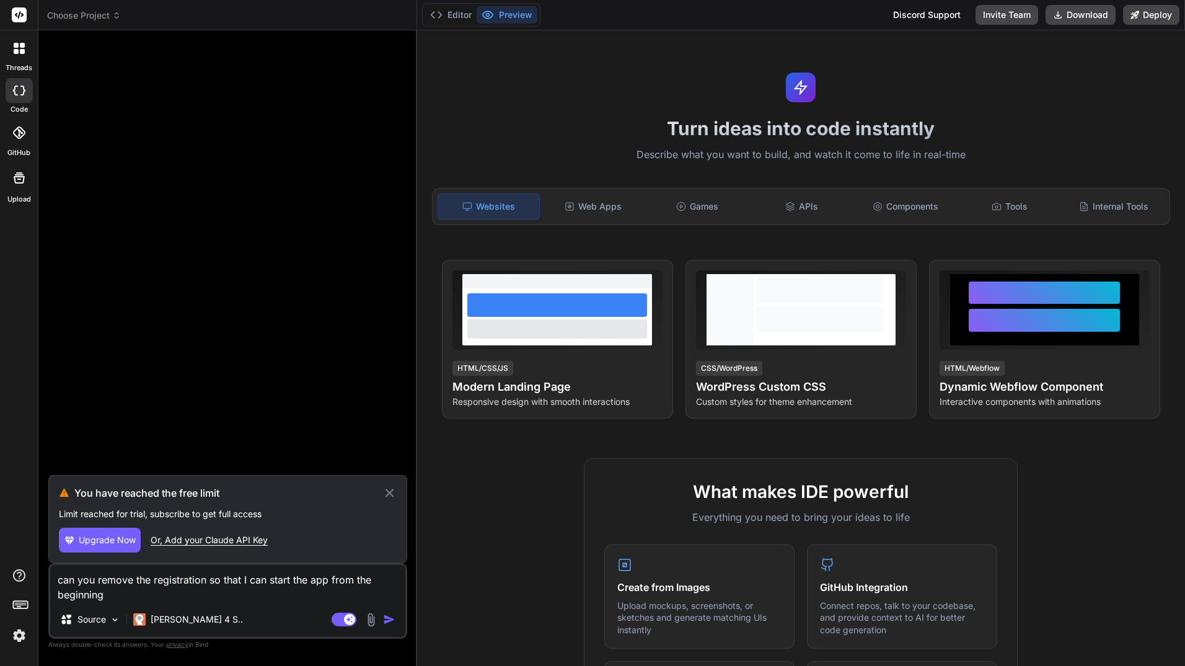
type textarea "x"
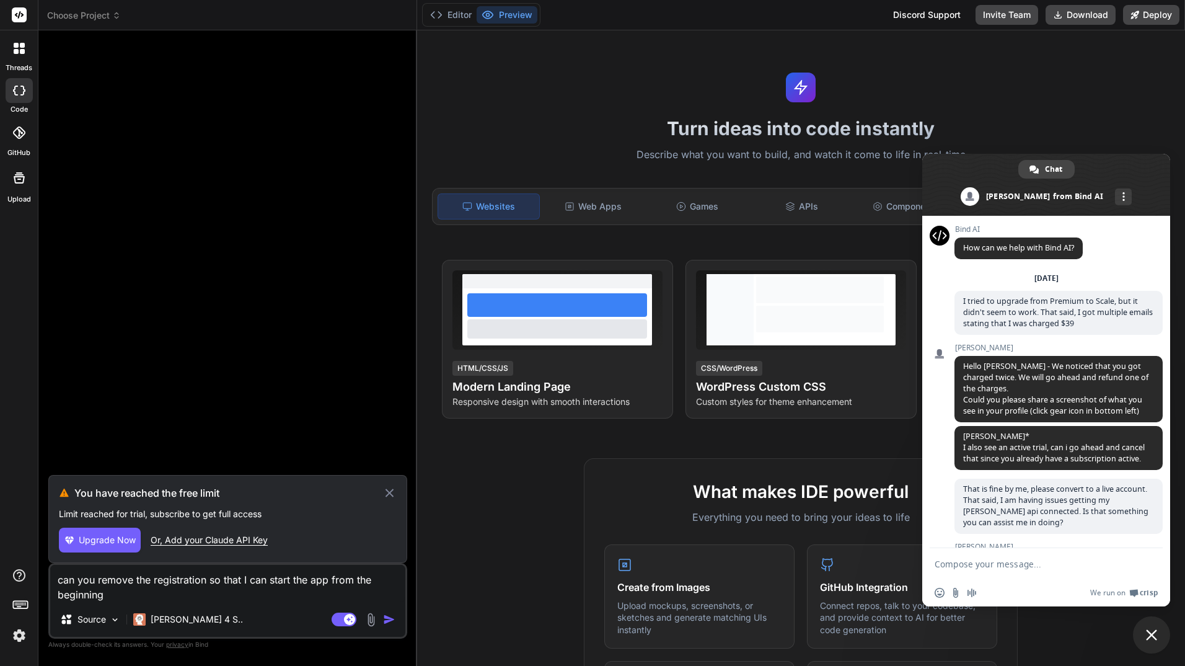
scroll to position [724, 0]
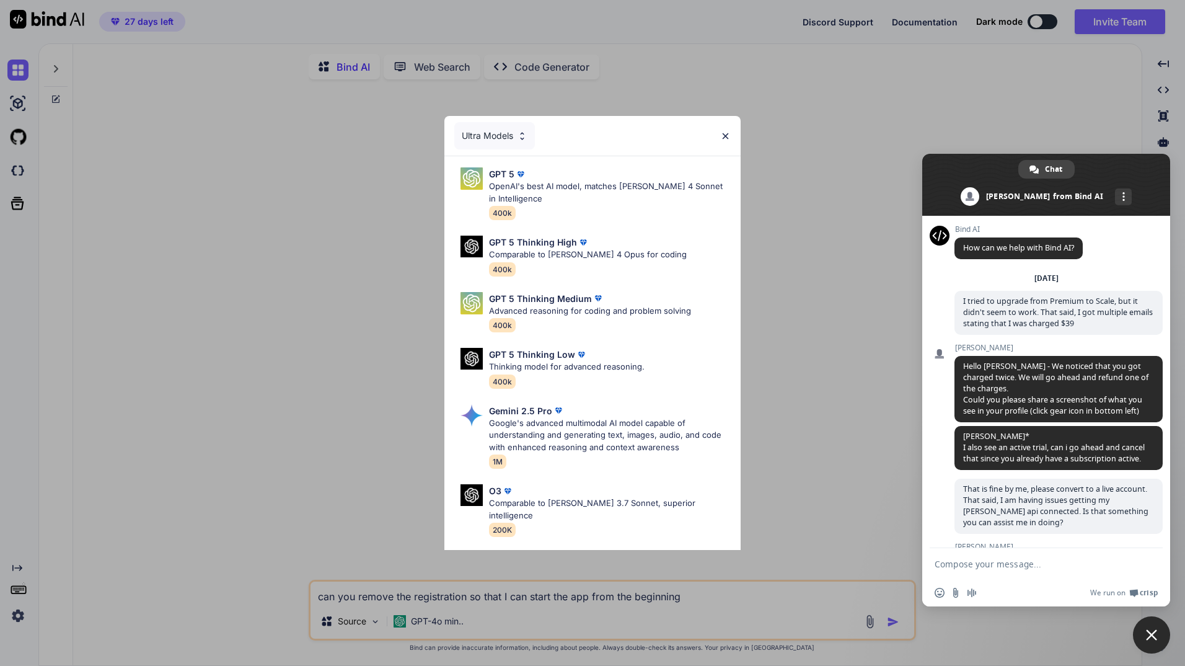
scroll to position [724, 0]
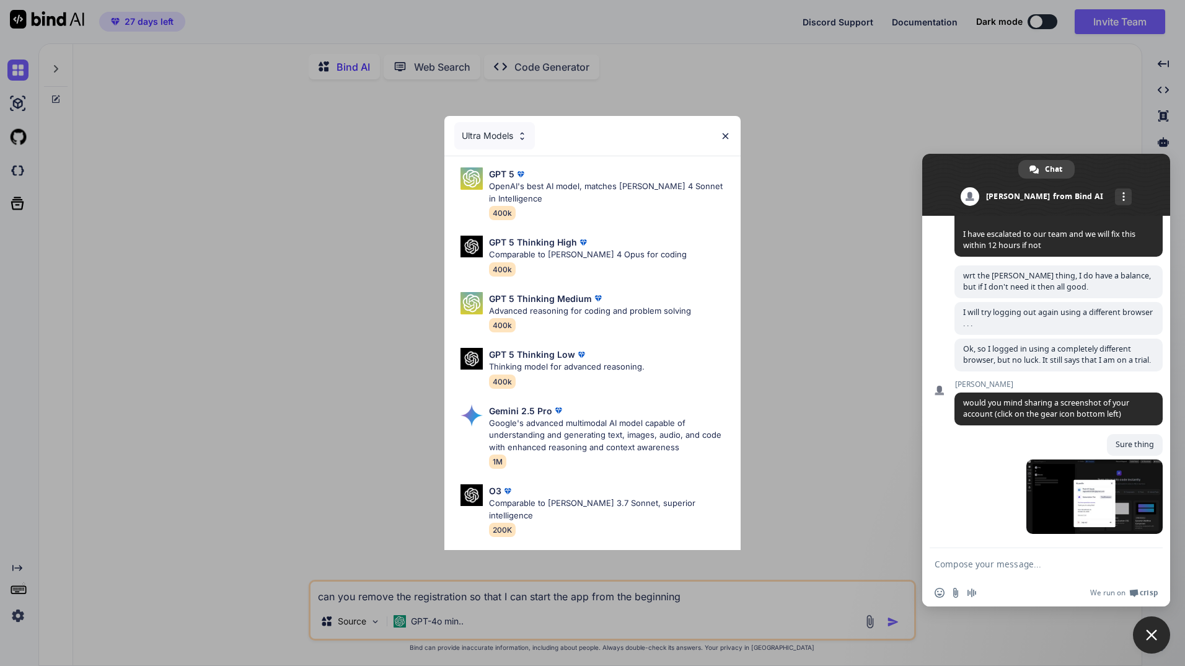
click at [500, 138] on div "Ultra Models" at bounding box center [494, 135] width 81 height 27
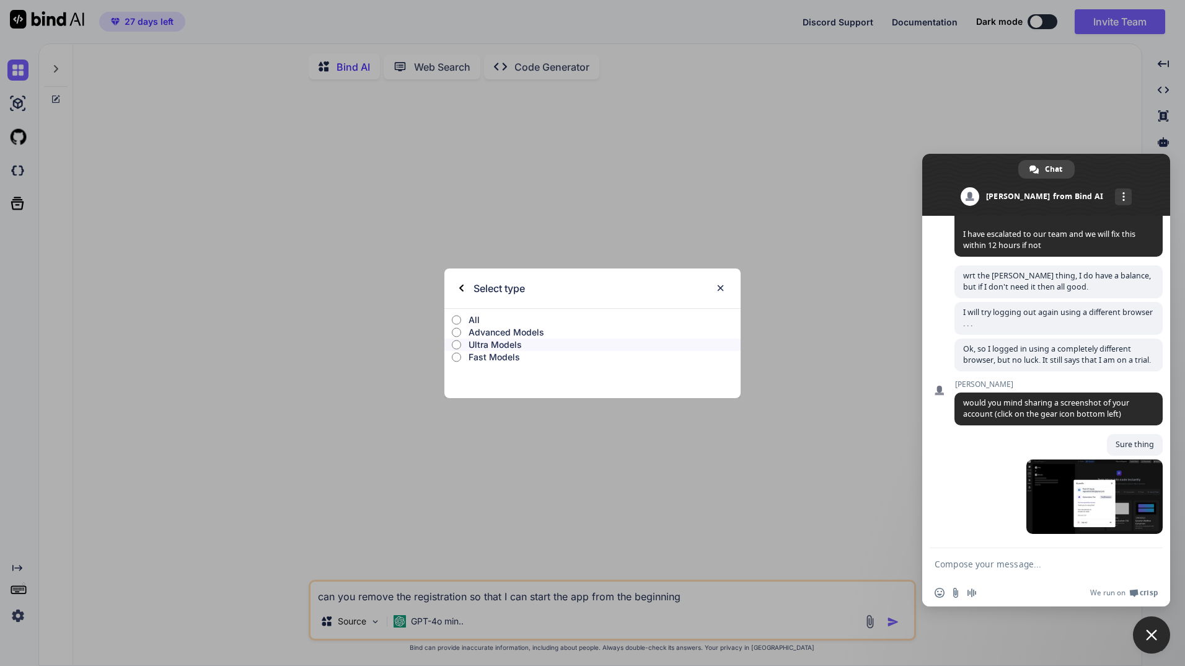
click at [356, 66] on div "Select type All Advanced Models Ultra Models Fast Models" at bounding box center [592, 333] width 1185 height 666
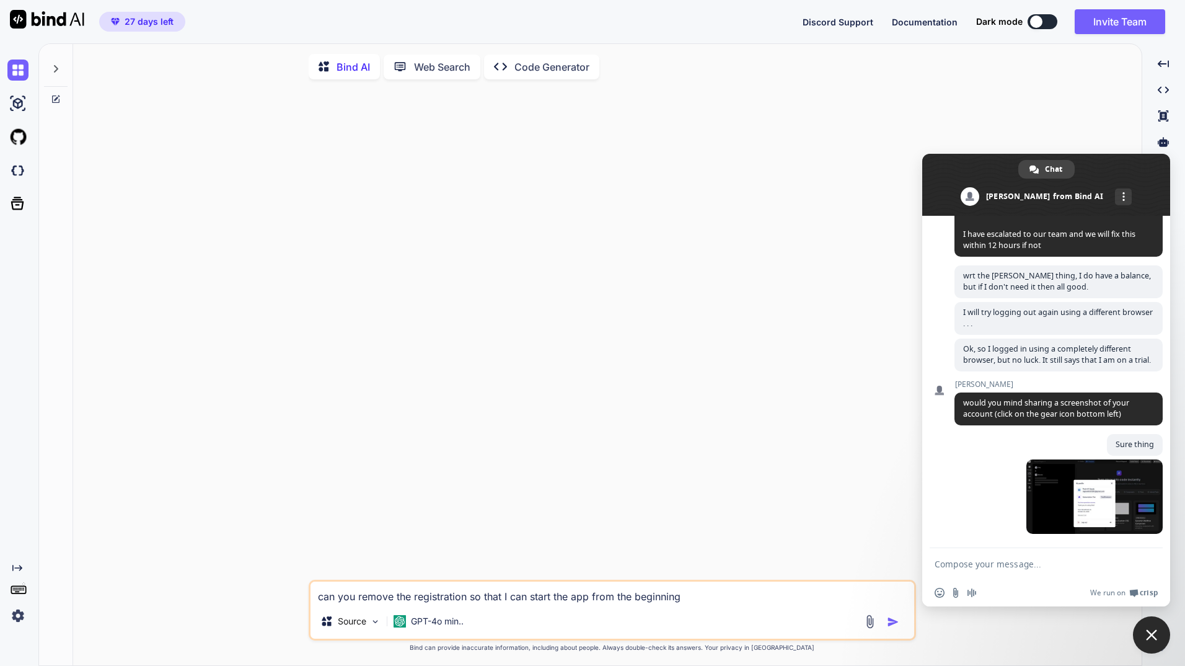
click at [356, 66] on p "Bind AI" at bounding box center [353, 67] width 33 height 15
click at [528, 63] on p "Code Generator" at bounding box center [552, 67] width 75 height 15
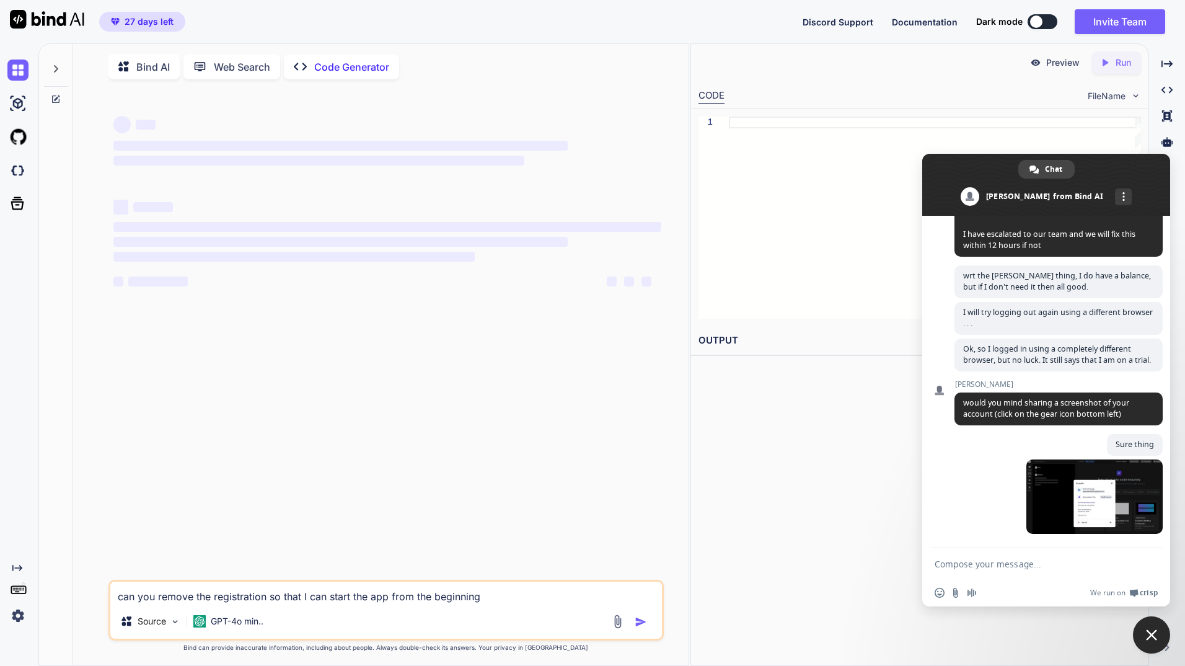
type textarea "x"
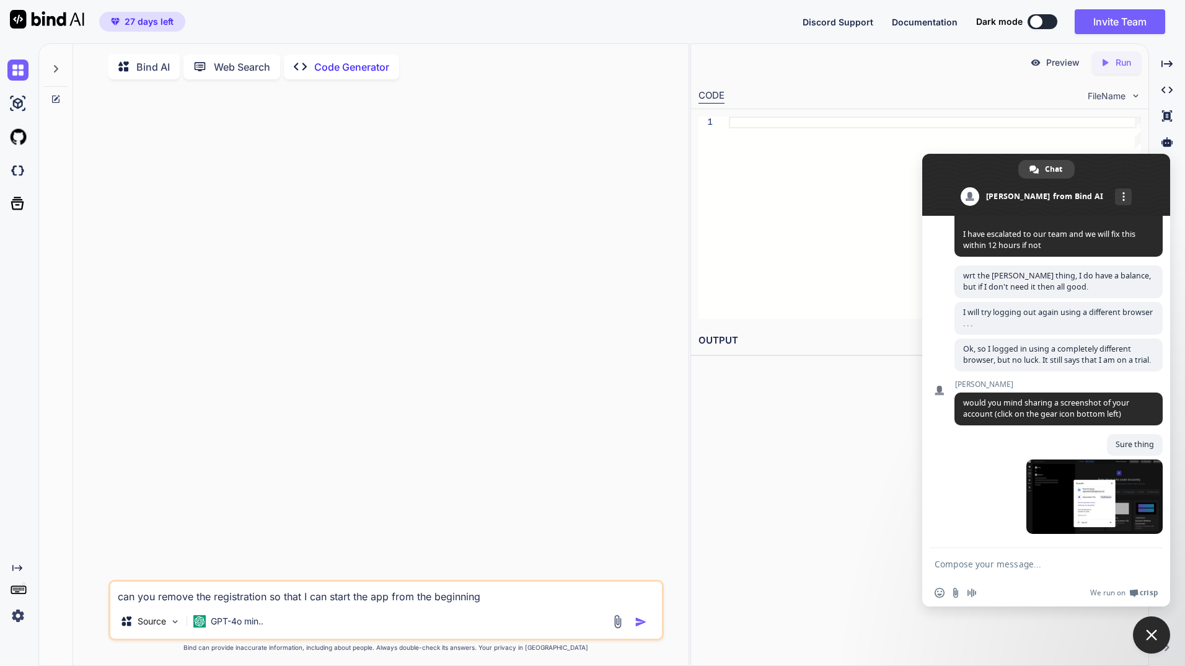
drag, startPoint x: 513, startPoint y: 604, endPoint x: 99, endPoint y: 617, distance: 414.3
click at [99, 617] on div "can you remove the registration so that I can start the app from the beginning …" at bounding box center [386, 378] width 606 height 578
click at [59, 66] on icon at bounding box center [56, 69] width 10 height 10
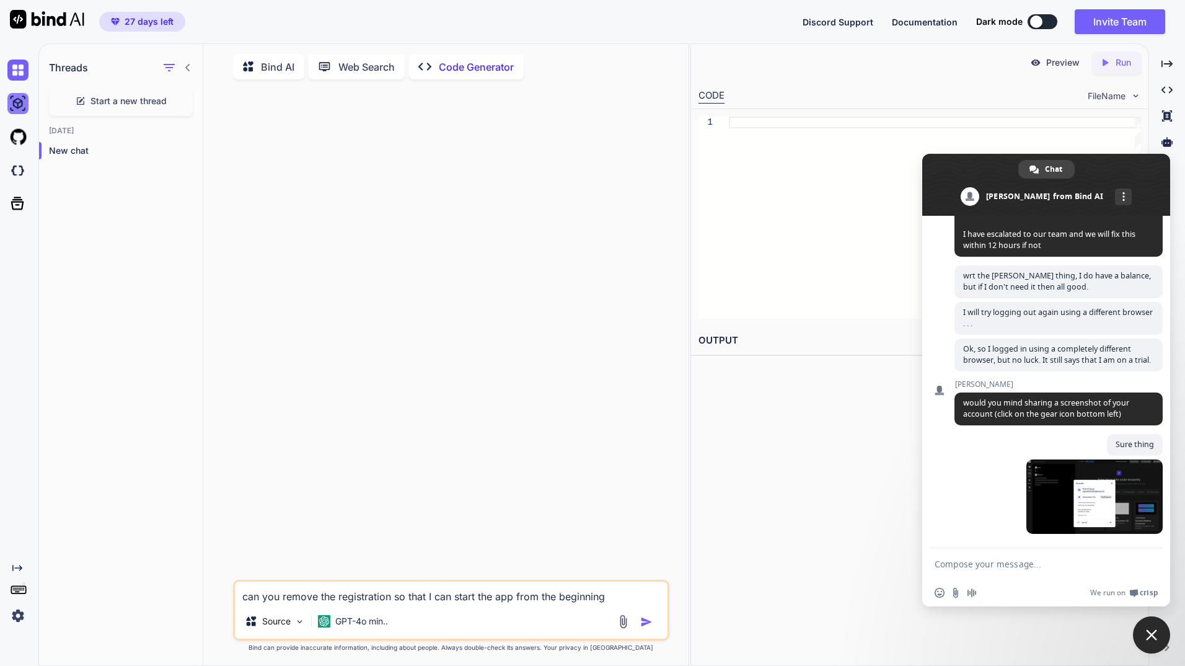
click at [20, 107] on img at bounding box center [17, 103] width 21 height 21
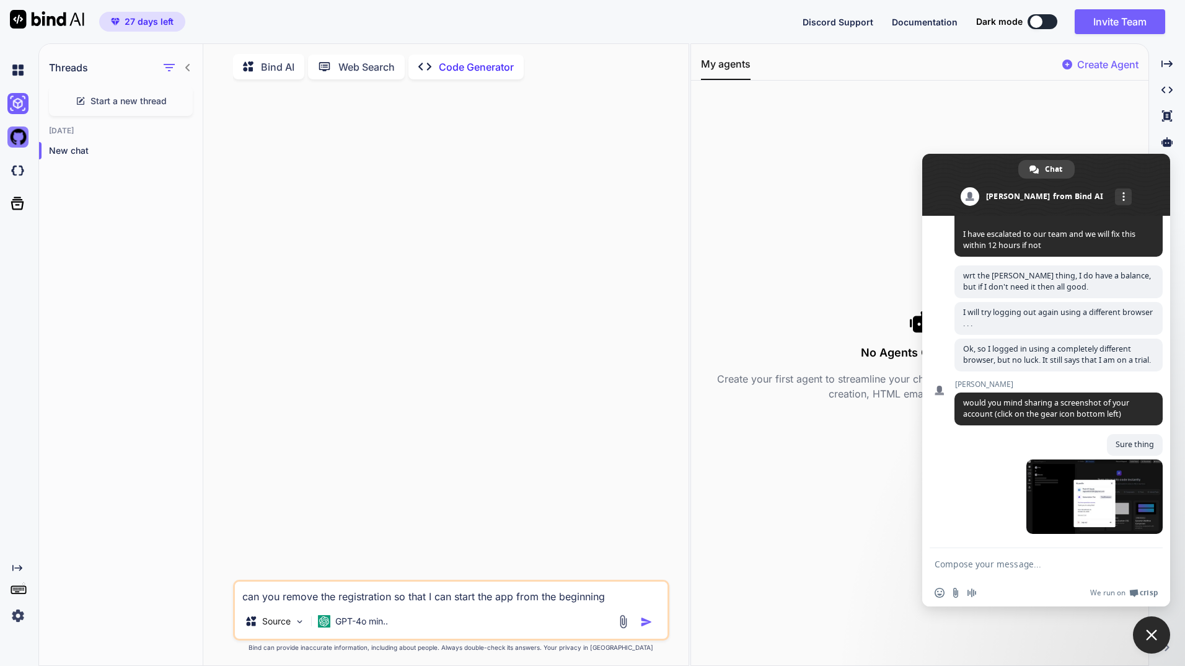
click at [15, 143] on img at bounding box center [17, 136] width 21 height 21
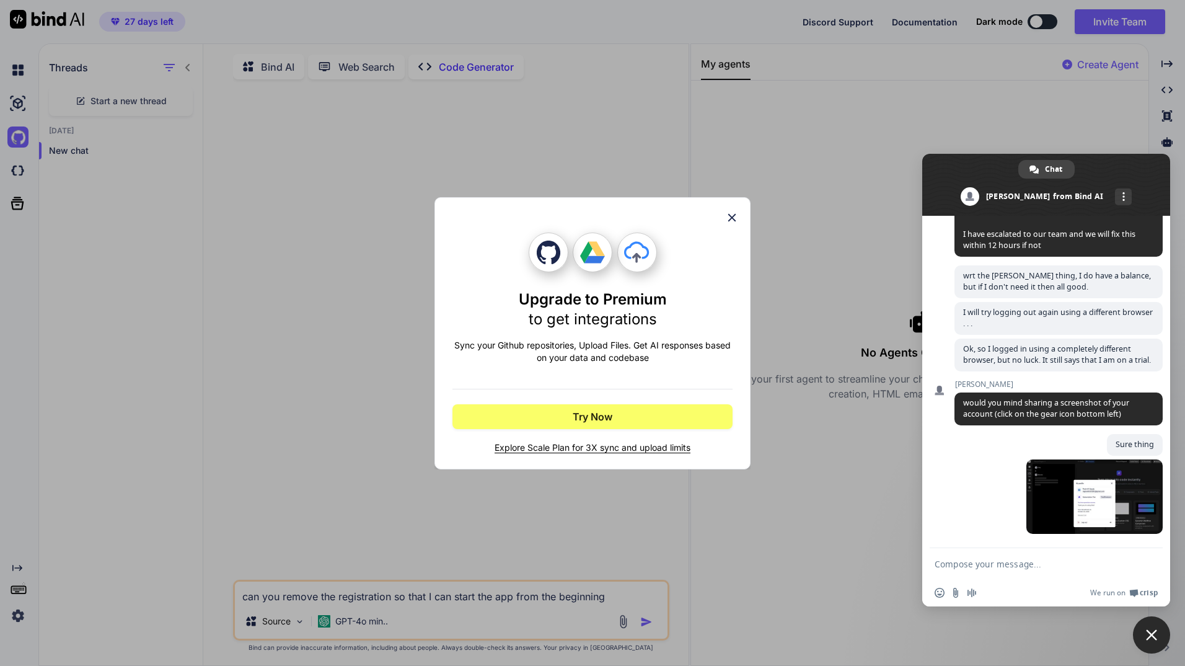
click at [7, 176] on div "Upgrade to Premium to get integrations Sync your Github repositories, Upload Fi…" at bounding box center [592, 333] width 1185 height 666
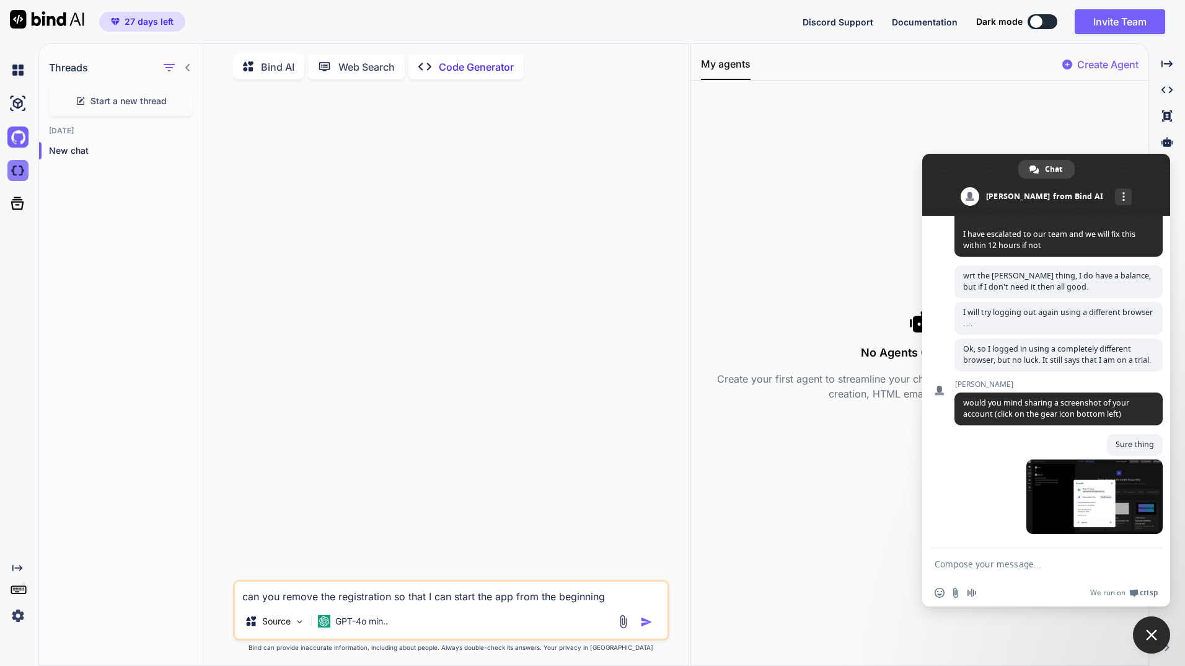
click at [14, 172] on img at bounding box center [17, 170] width 21 height 21
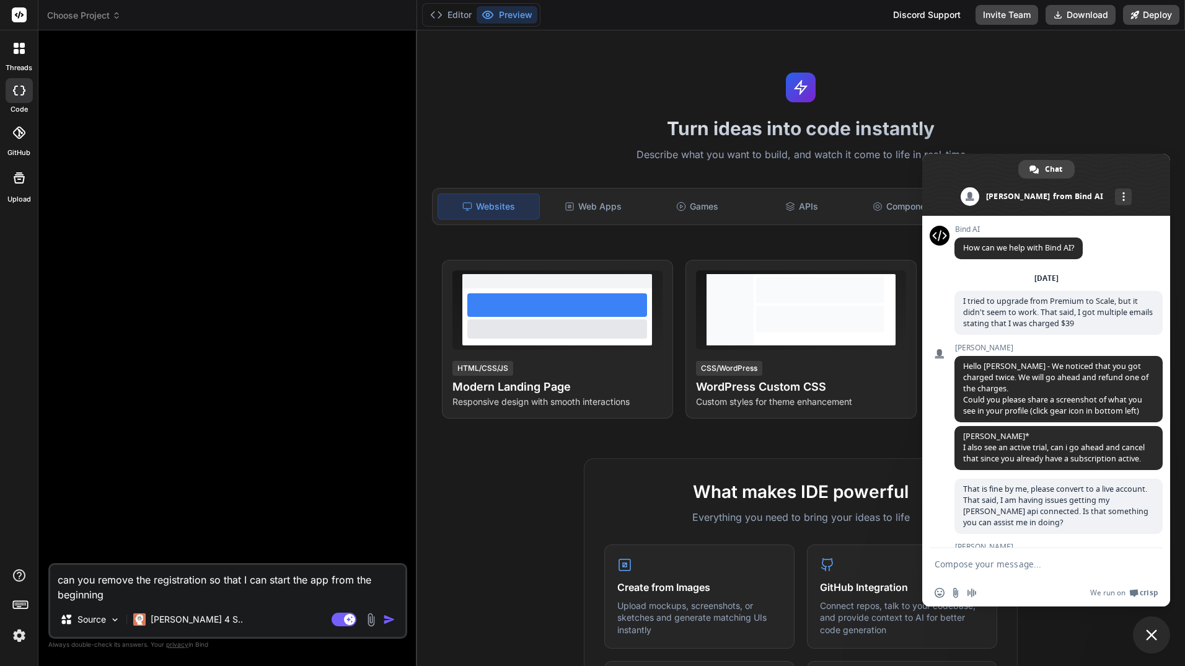
scroll to position [724, 0]
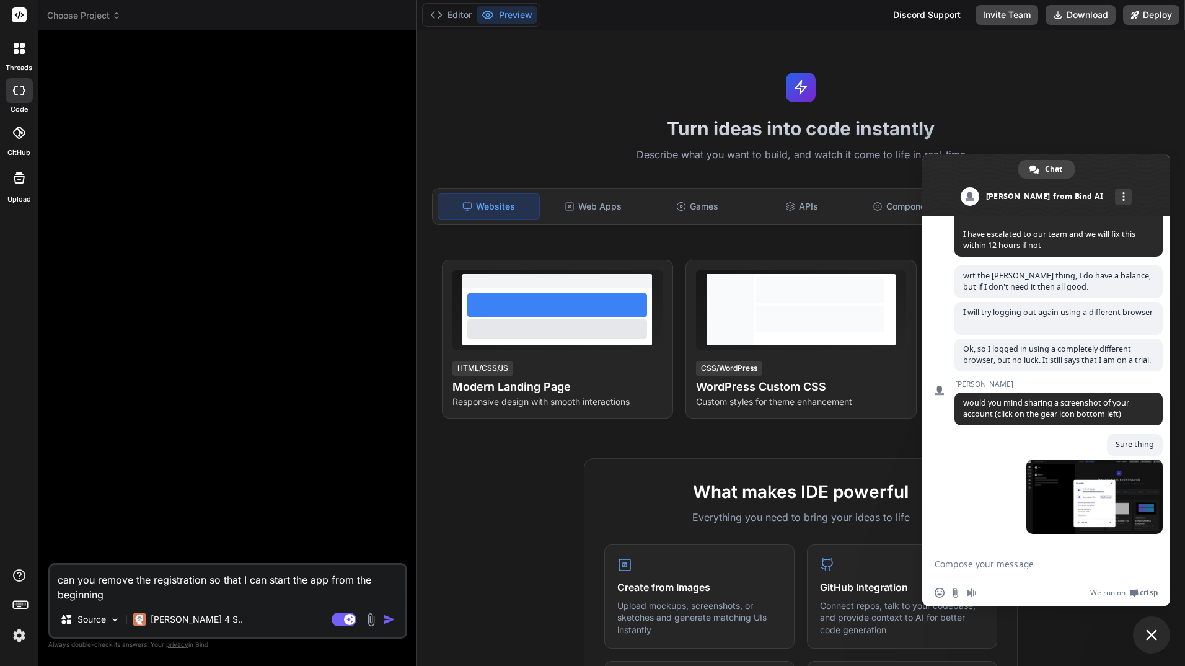
click at [100, 11] on span "Choose Project" at bounding box center [84, 15] width 74 height 12
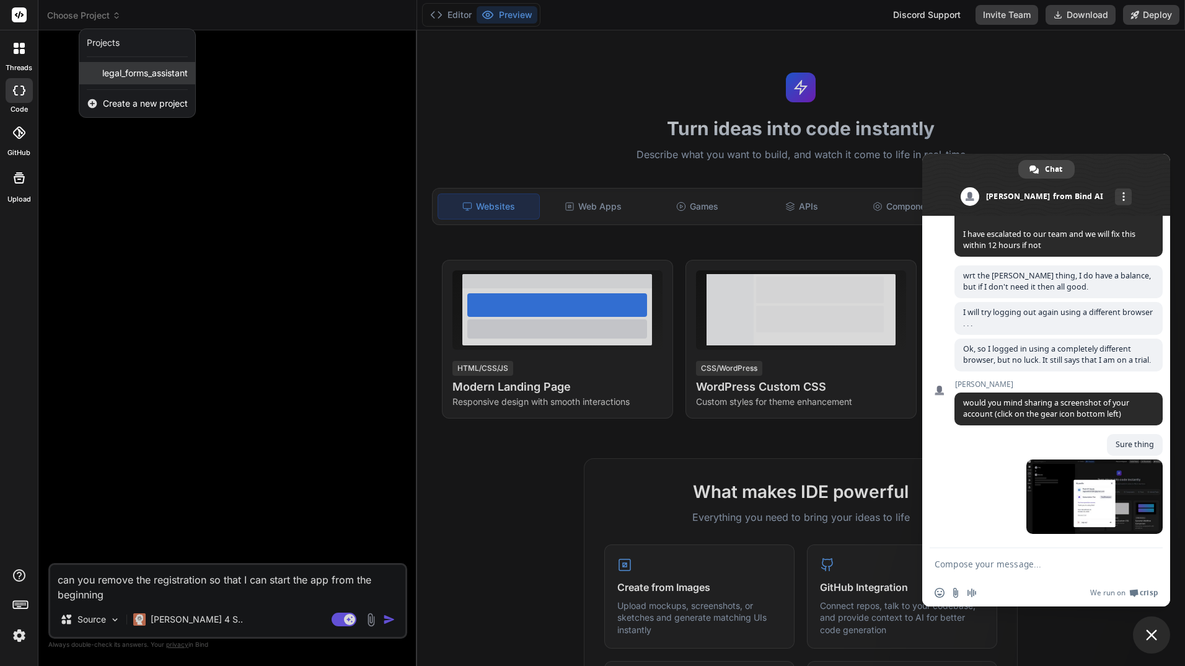
click at [115, 71] on span "legal_forms_assistant" at bounding box center [145, 73] width 86 height 12
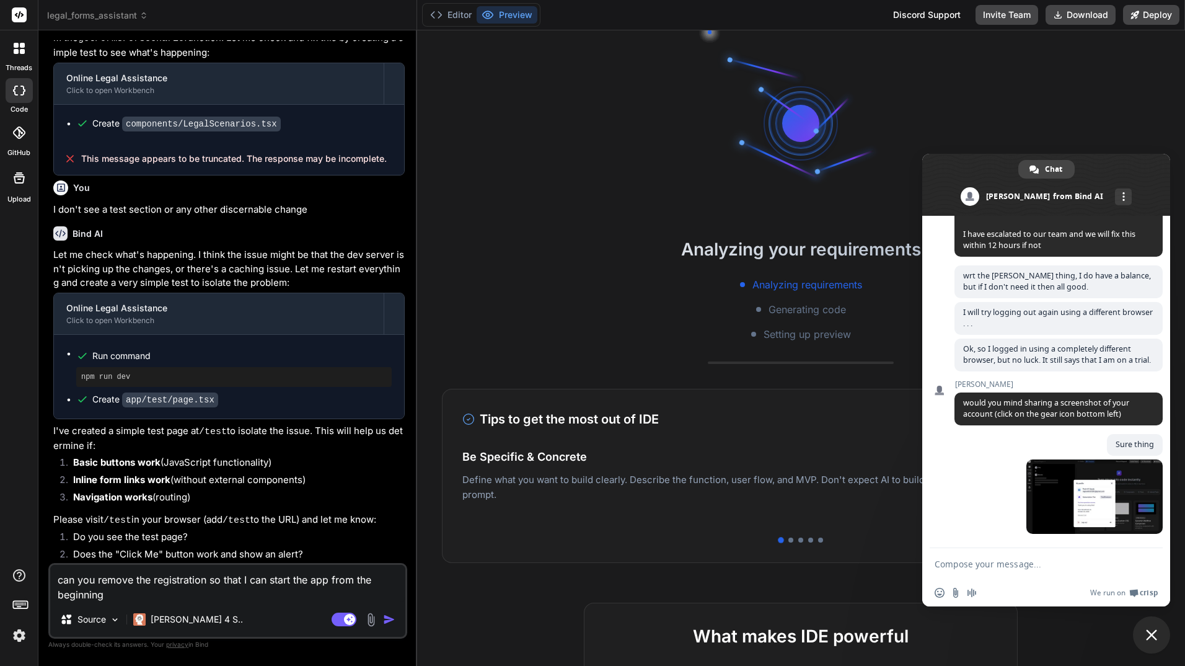
scroll to position [1297, 0]
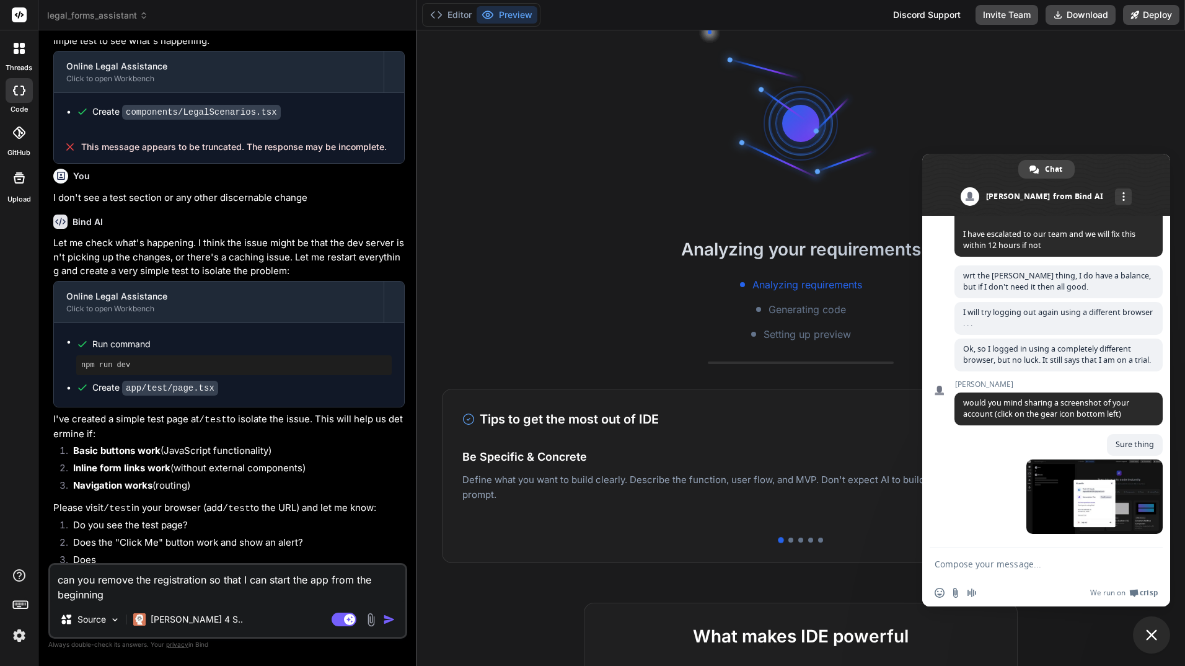
click at [21, 190] on div at bounding box center [19, 178] width 30 height 30
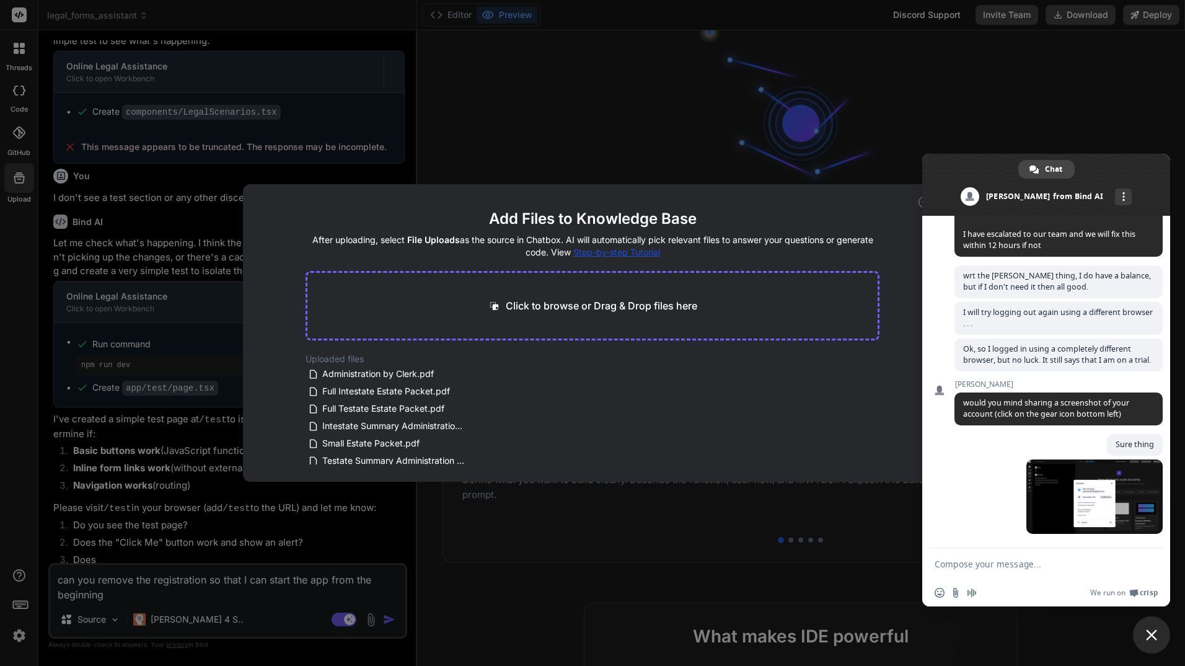
click at [17, 162] on div "Add Files to Knowledge Base After uploading, select File Uploads as the source …" at bounding box center [592, 333] width 1185 height 666
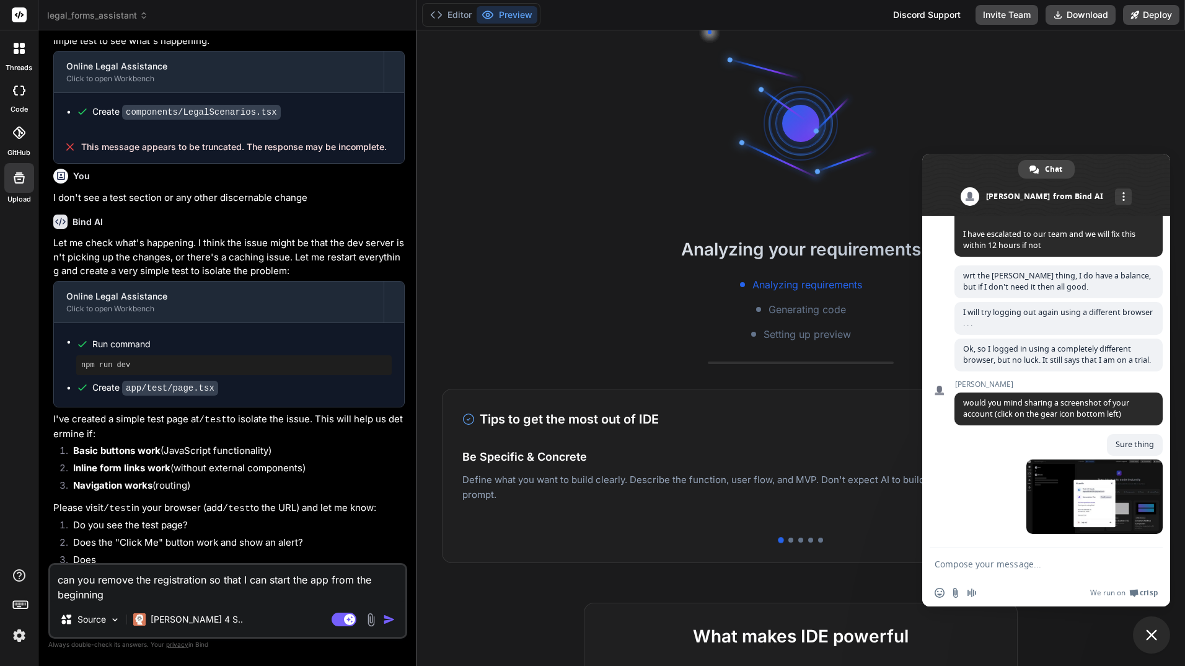
click at [22, 50] on icon at bounding box center [22, 51] width 5 height 5
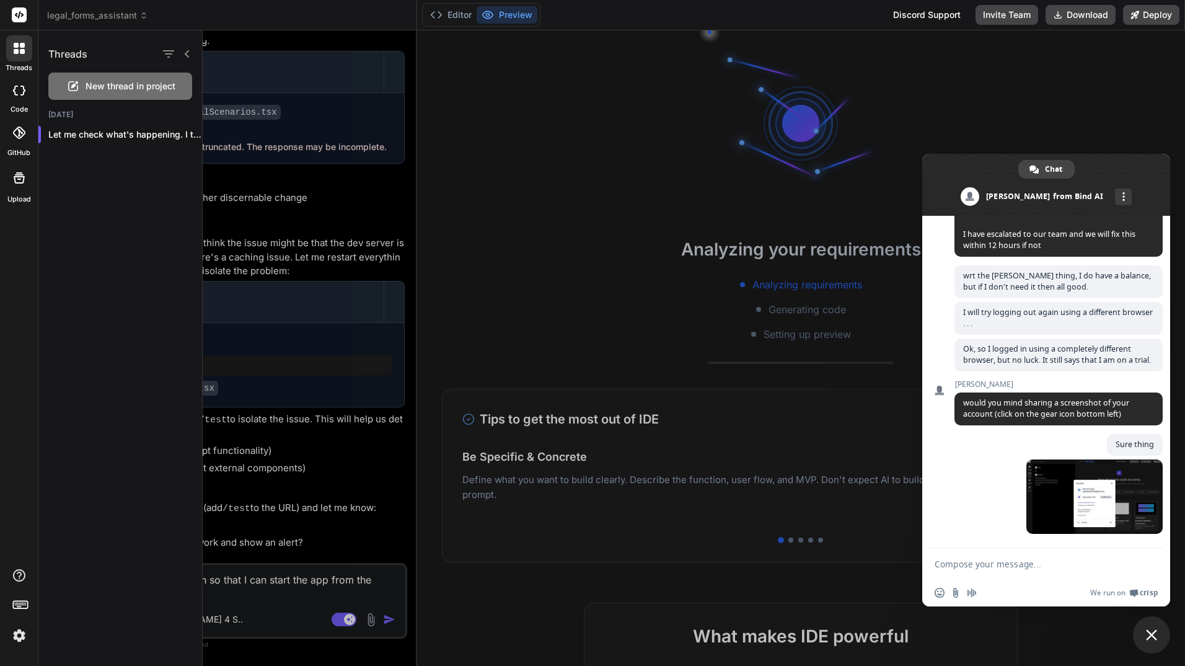
click at [22, 14] on icon at bounding box center [19, 14] width 9 height 7
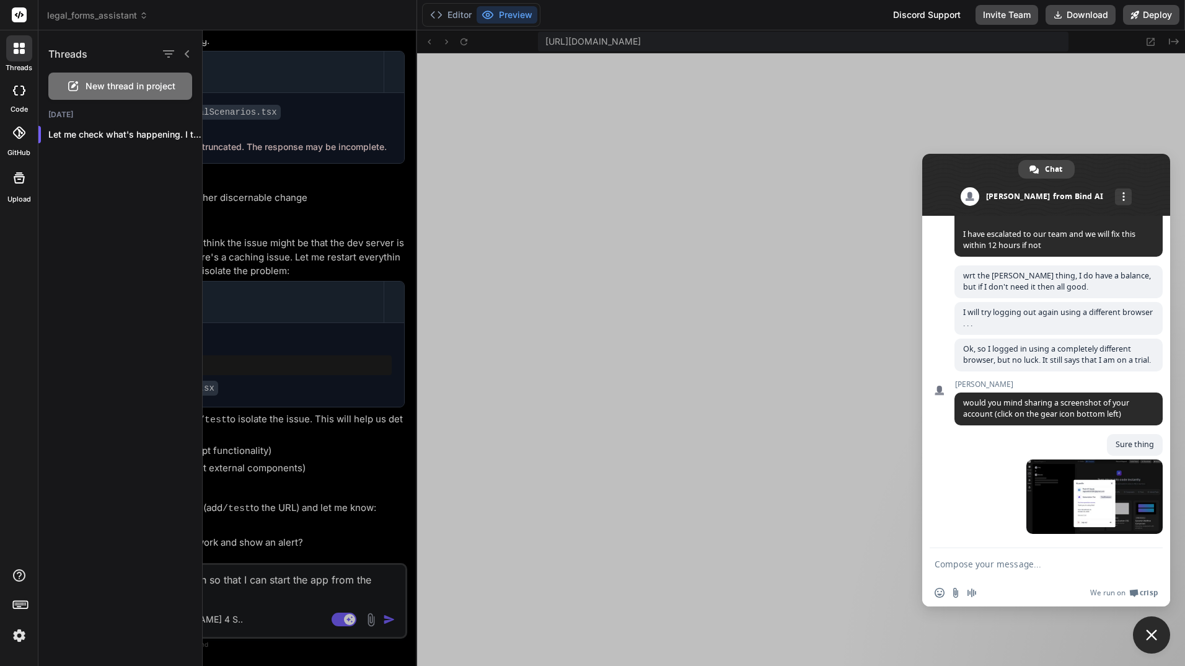
type textarea "x"
